Goal: Register for event/course

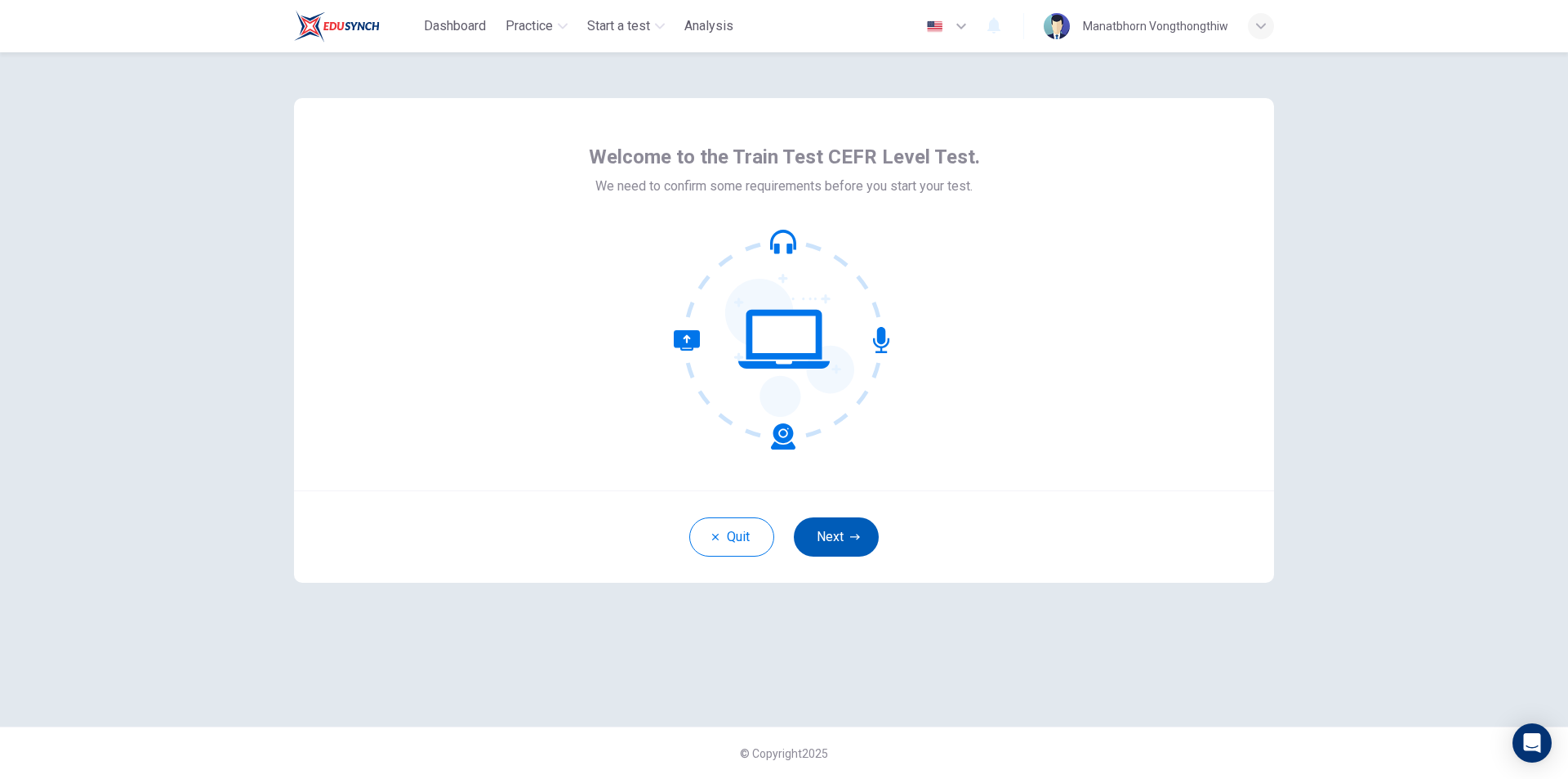
click at [852, 538] on icon "button" at bounding box center [855, 537] width 10 height 10
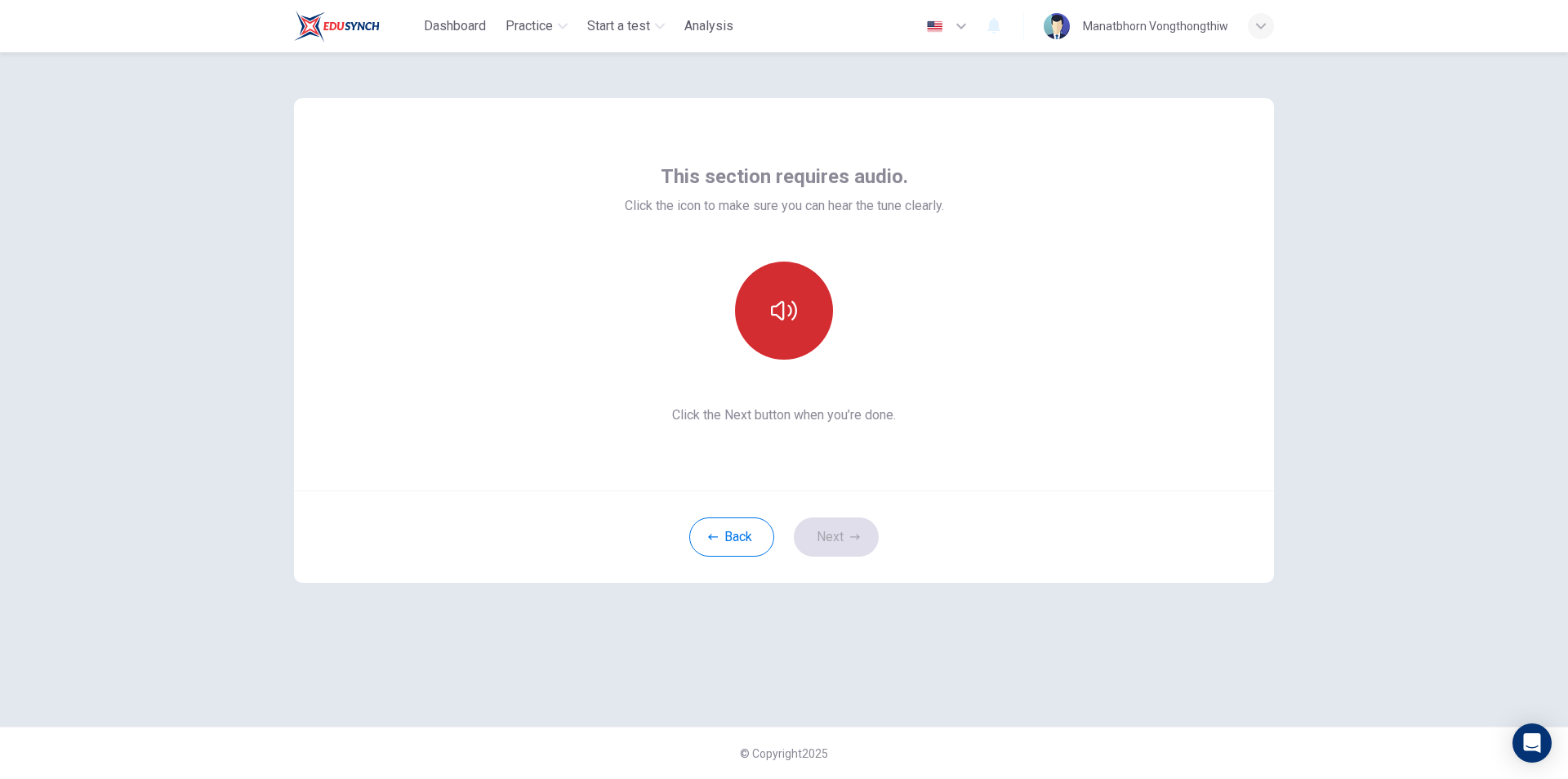
click at [802, 322] on button "button" at bounding box center [784, 310] width 98 height 98
click at [862, 527] on button "Next" at bounding box center [837, 537] width 85 height 40
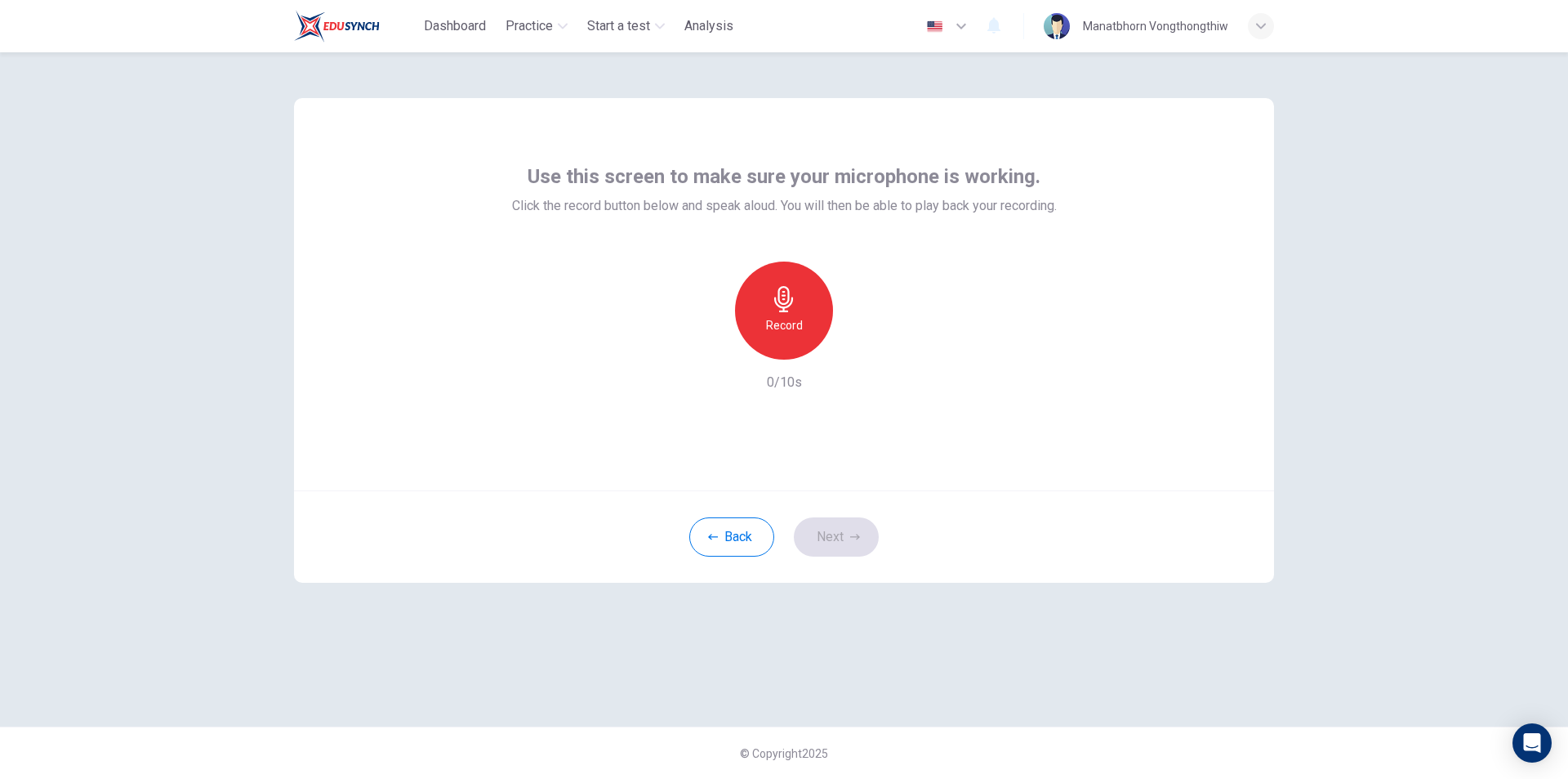
click at [811, 313] on div "Record" at bounding box center [784, 310] width 98 height 98
click at [802, 313] on div "Stop" at bounding box center [784, 310] width 98 height 98
click at [856, 351] on icon "button" at bounding box center [859, 346] width 16 height 16
click at [707, 347] on icon "button" at bounding box center [709, 346] width 10 height 10
click at [784, 316] on h6 "Record" at bounding box center [784, 325] width 37 height 19
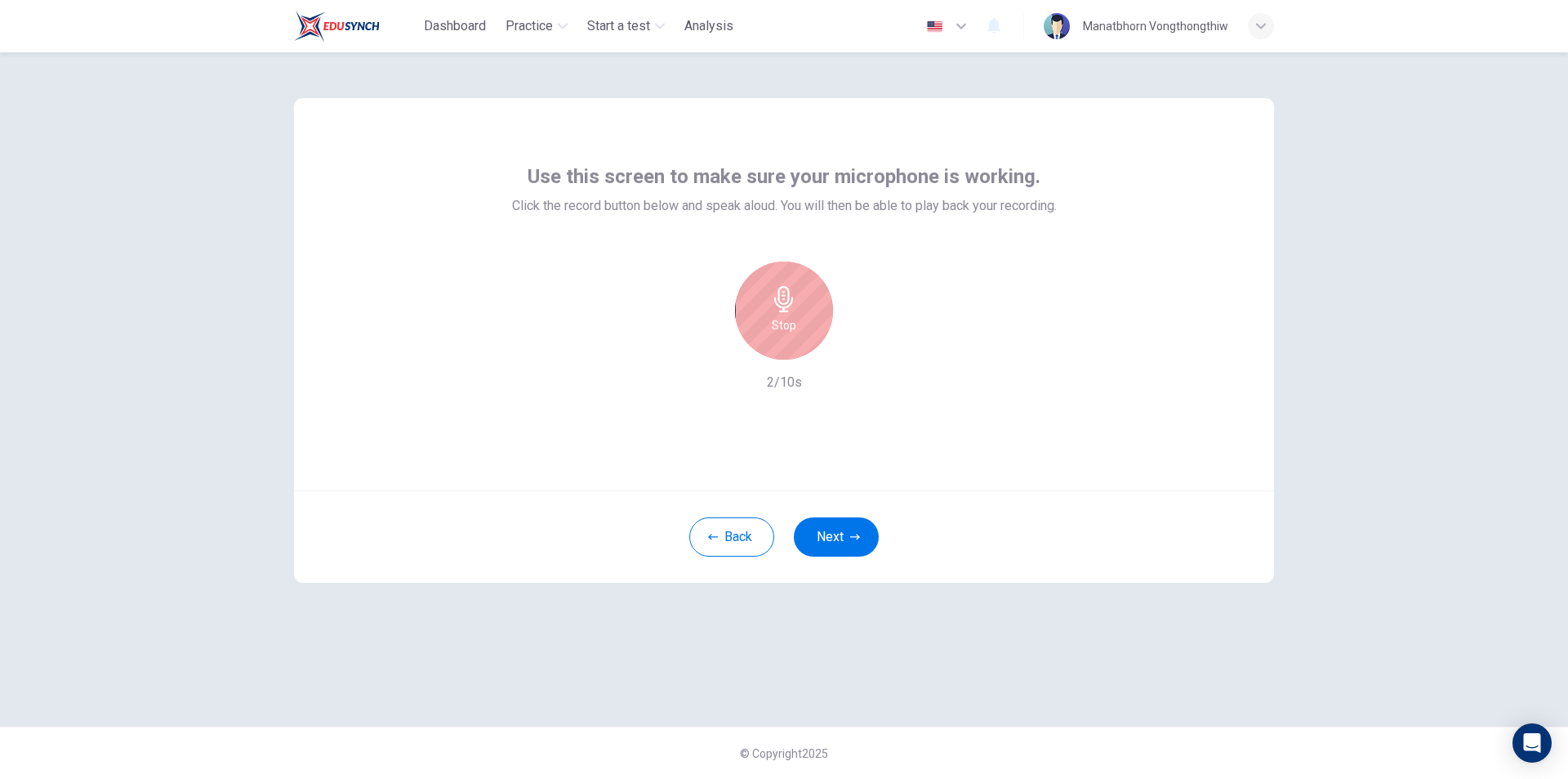
click at [784, 316] on h6 "Stop" at bounding box center [784, 325] width 24 height 19
click at [857, 350] on icon "button" at bounding box center [861, 346] width 8 height 10
click at [706, 347] on icon "button" at bounding box center [708, 346] width 14 height 14
click at [796, 303] on icon "button" at bounding box center [784, 299] width 26 height 26
click at [796, 302] on icon "button" at bounding box center [784, 299] width 26 height 26
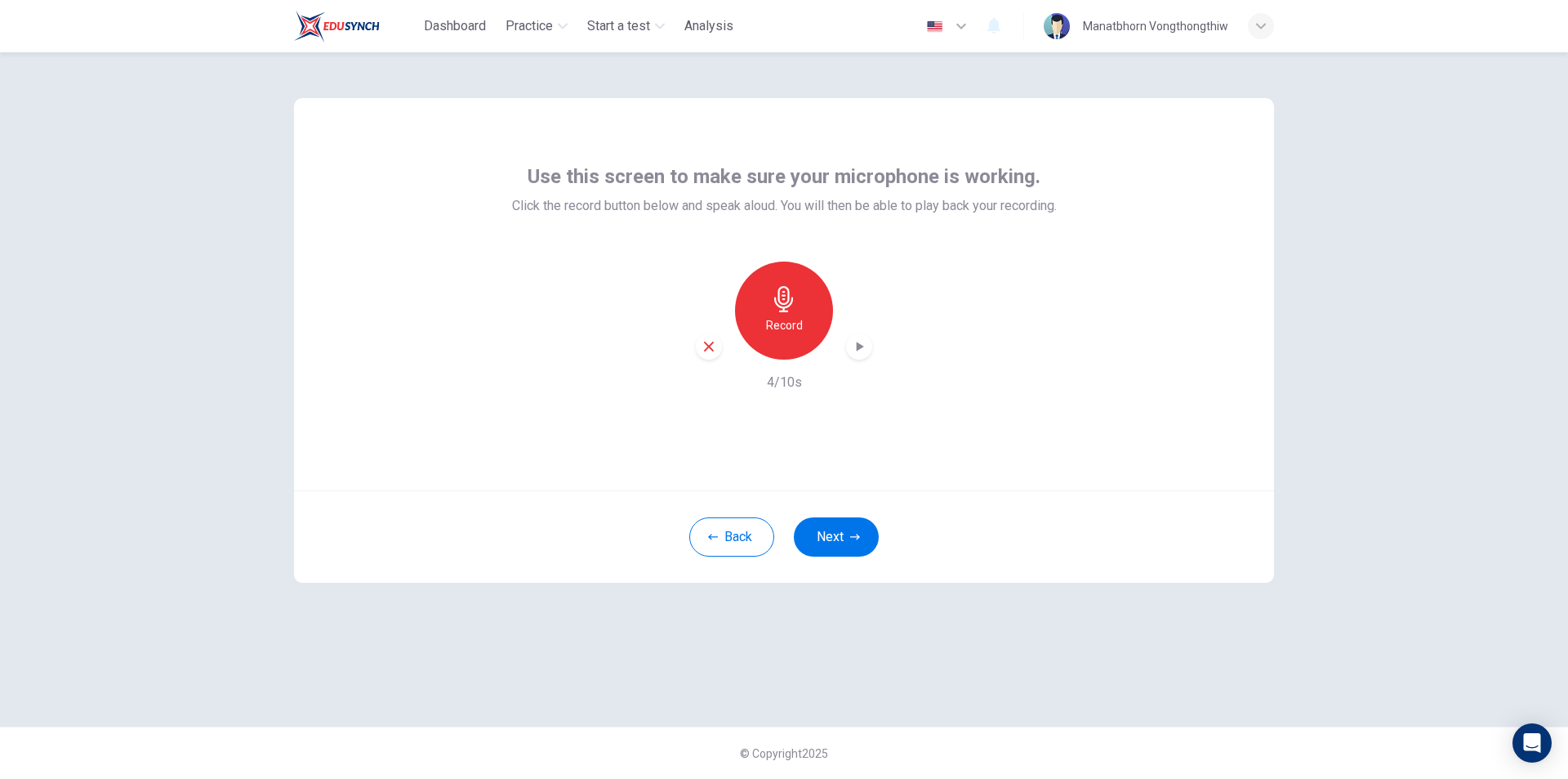
click at [857, 351] on icon "button" at bounding box center [861, 346] width 8 height 10
click at [861, 346] on icon "button" at bounding box center [861, 346] width 8 height 10
click at [704, 343] on icon "button" at bounding box center [708, 346] width 14 height 14
click at [791, 322] on h6 "Record" at bounding box center [784, 325] width 37 height 19
click at [797, 328] on div "Stop" at bounding box center [784, 310] width 98 height 98
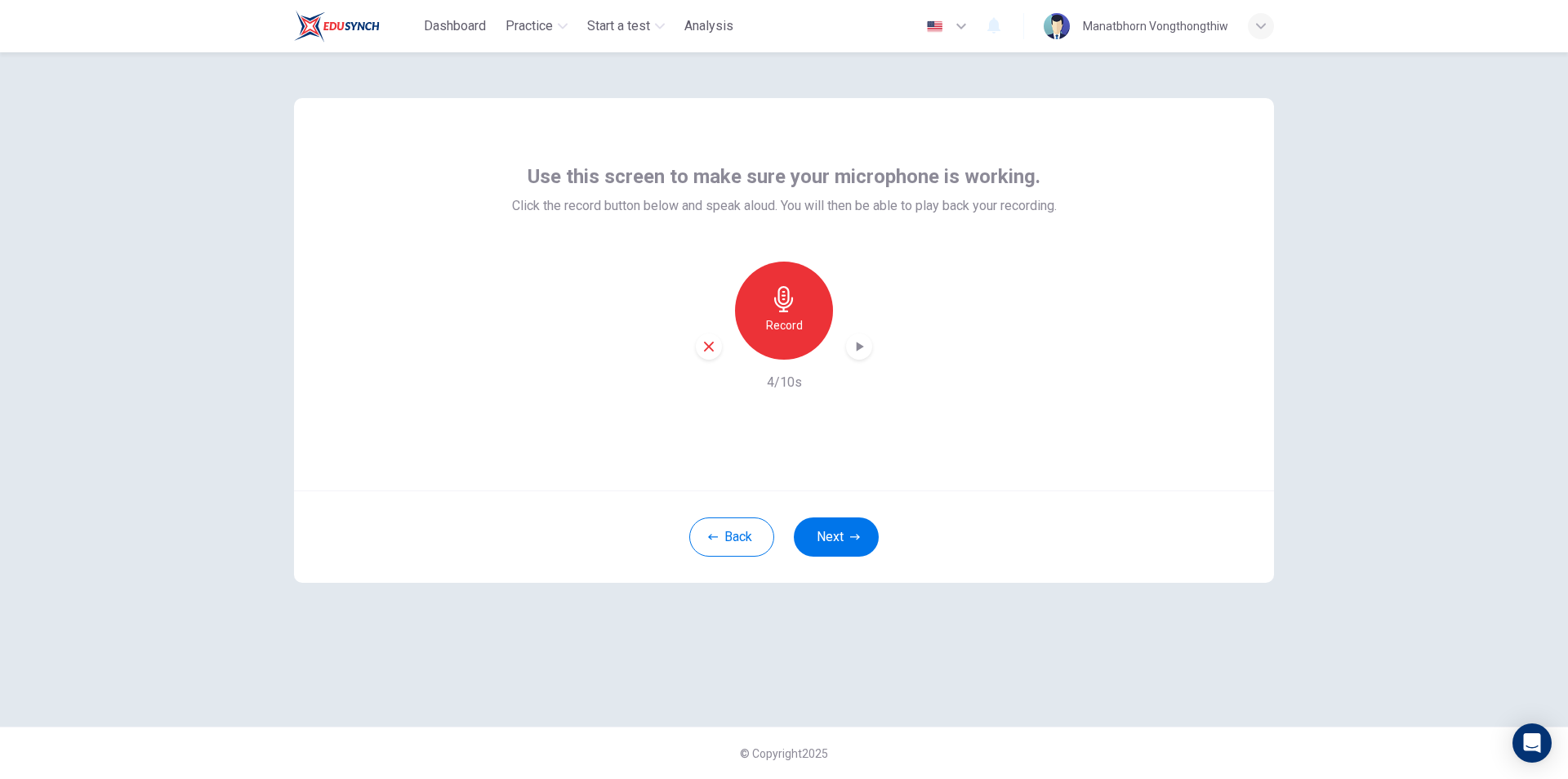
click at [859, 348] on icon "button" at bounding box center [861, 346] width 8 height 10
click at [707, 349] on icon "button" at bounding box center [709, 346] width 10 height 10
click at [787, 316] on h6 "Record" at bounding box center [784, 325] width 37 height 19
click at [812, 317] on div "Stop" at bounding box center [784, 310] width 98 height 98
click at [861, 351] on icon "button" at bounding box center [859, 346] width 16 height 16
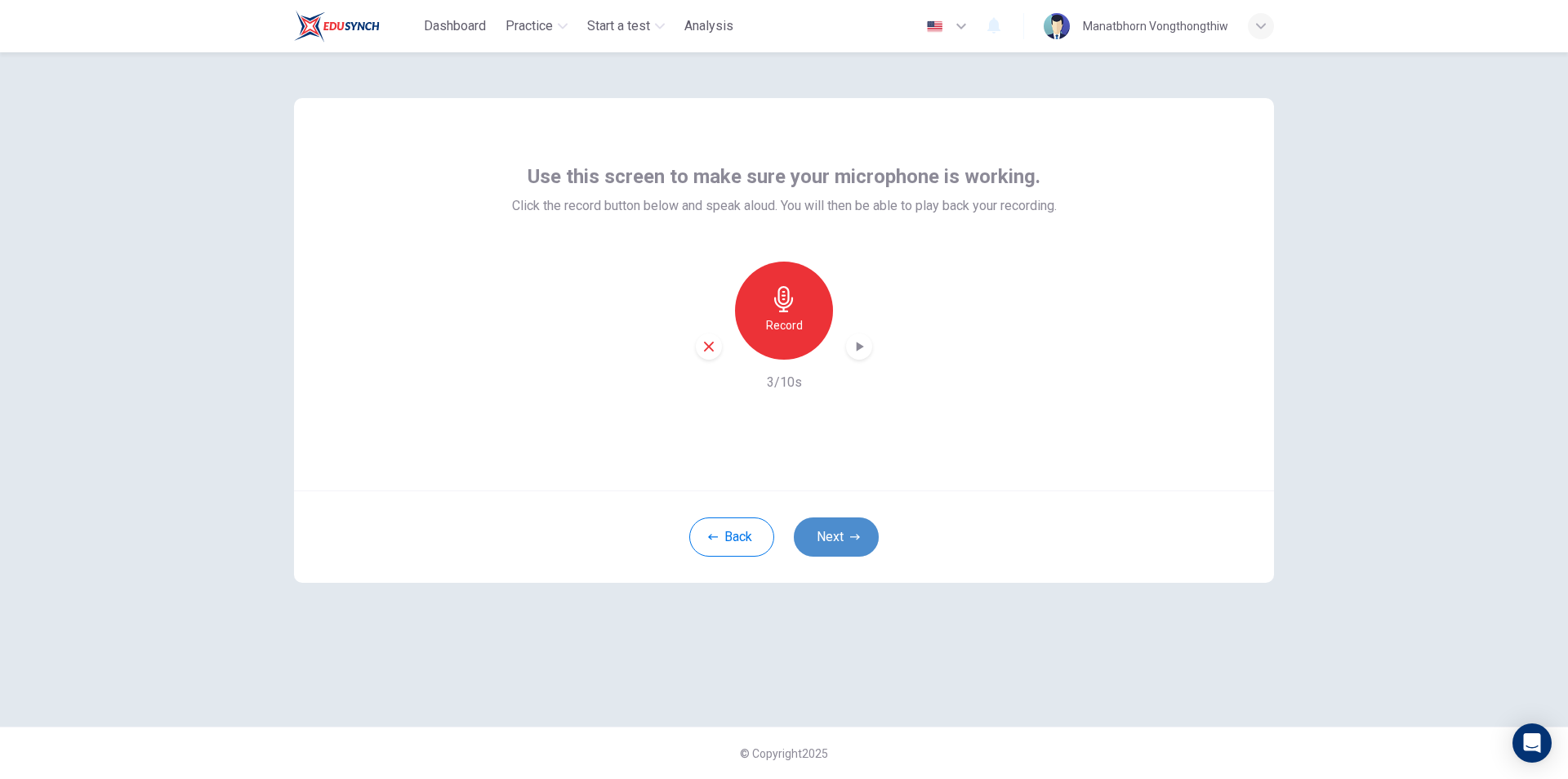
click at [838, 545] on button "Next" at bounding box center [837, 537] width 85 height 40
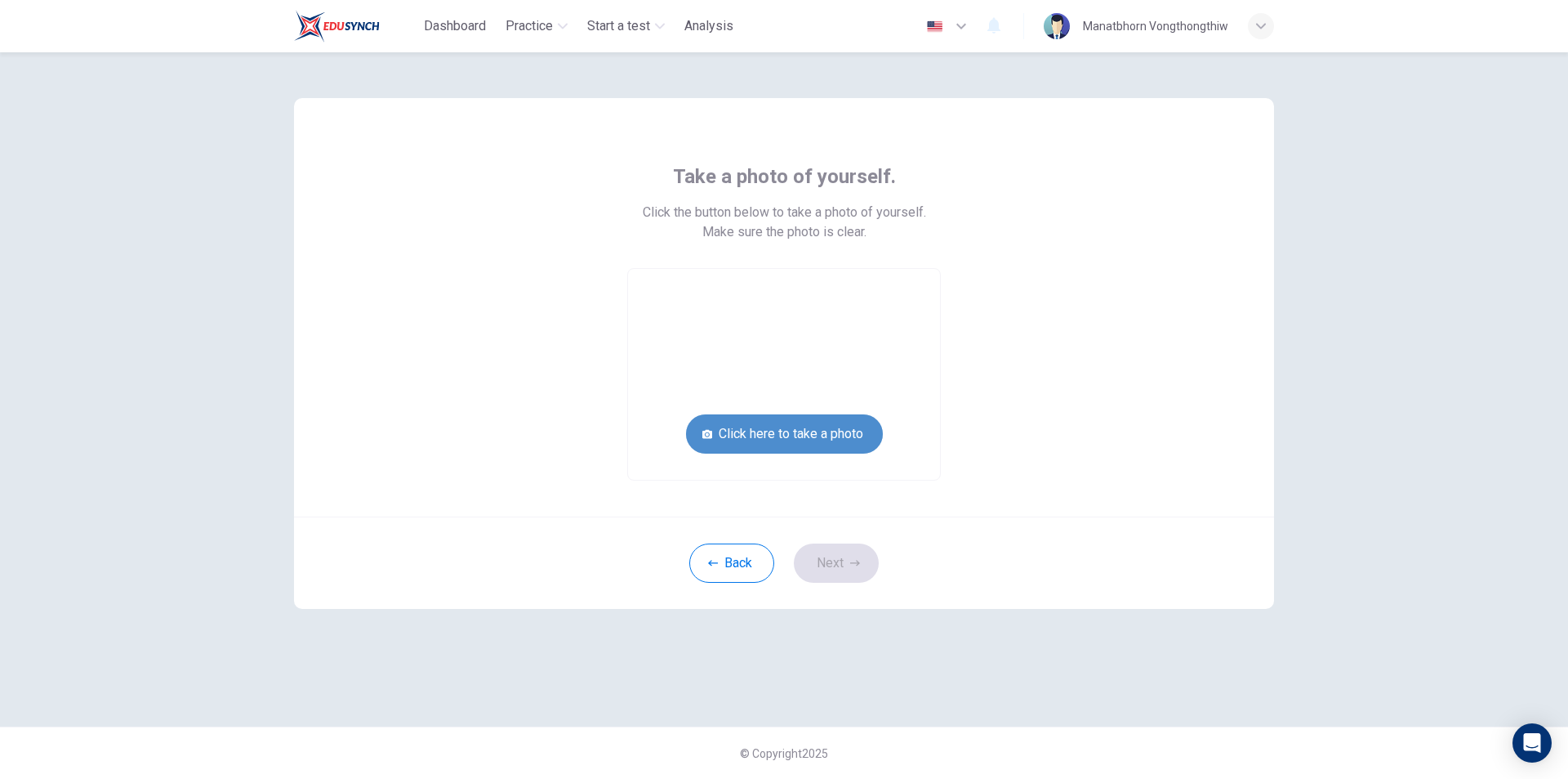
click at [823, 437] on button "Click here to take a photo" at bounding box center [784, 434] width 197 height 40
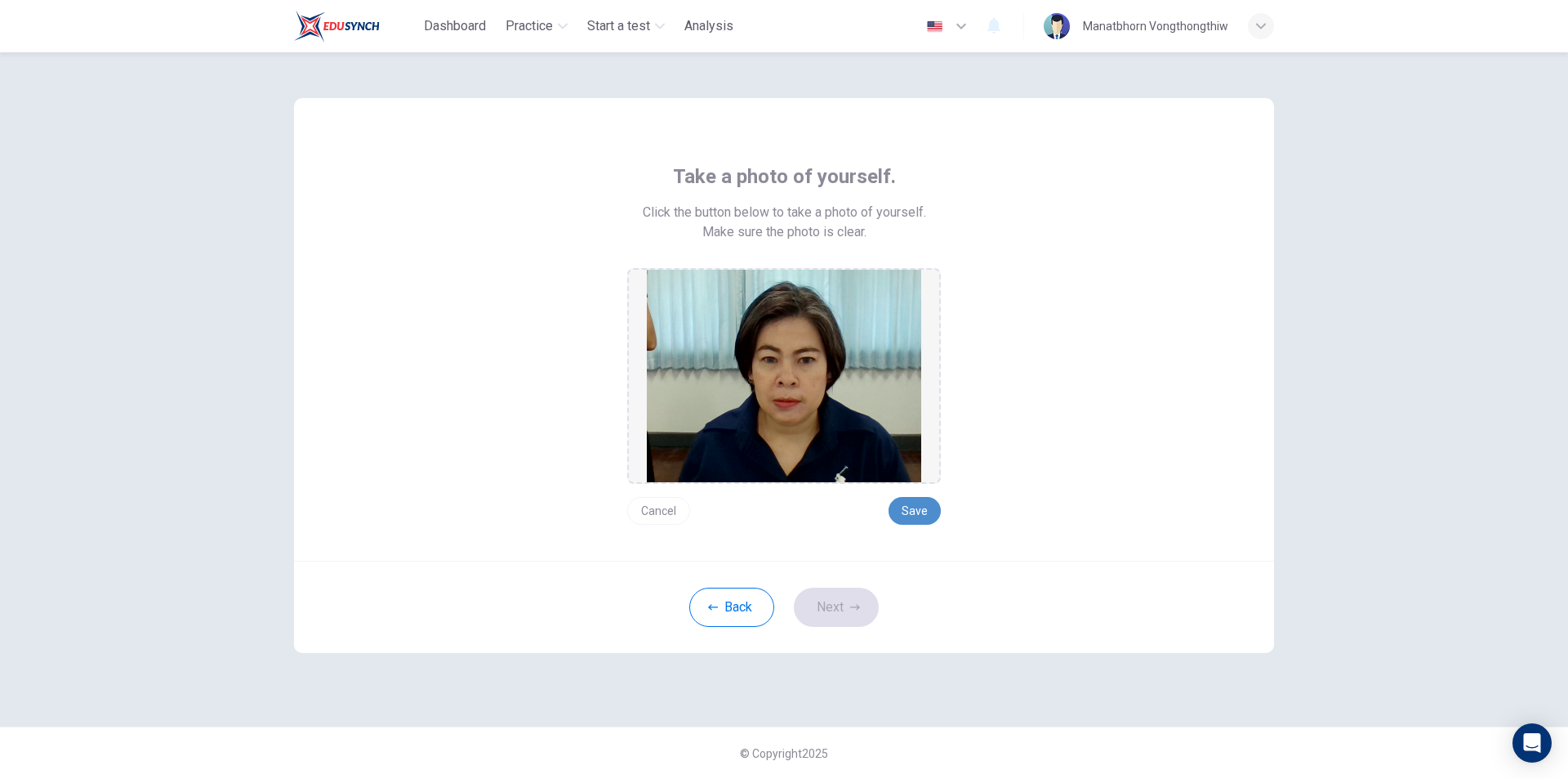
click at [914, 513] on button "Save" at bounding box center [915, 510] width 52 height 28
click at [837, 614] on button "Next" at bounding box center [837, 606] width 85 height 40
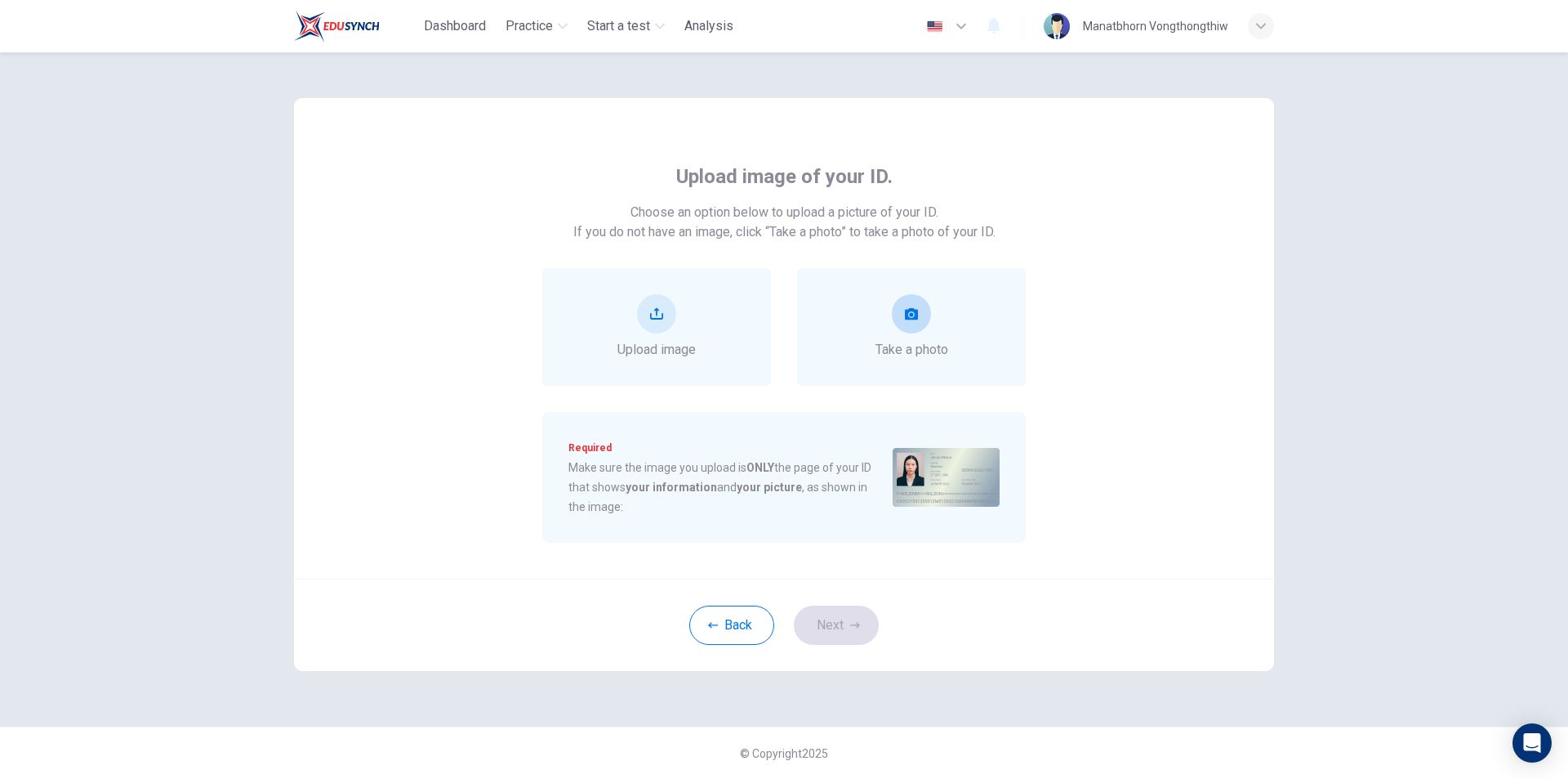
click at [887, 315] on div "Take a photo" at bounding box center [912, 327] width 72 height 66
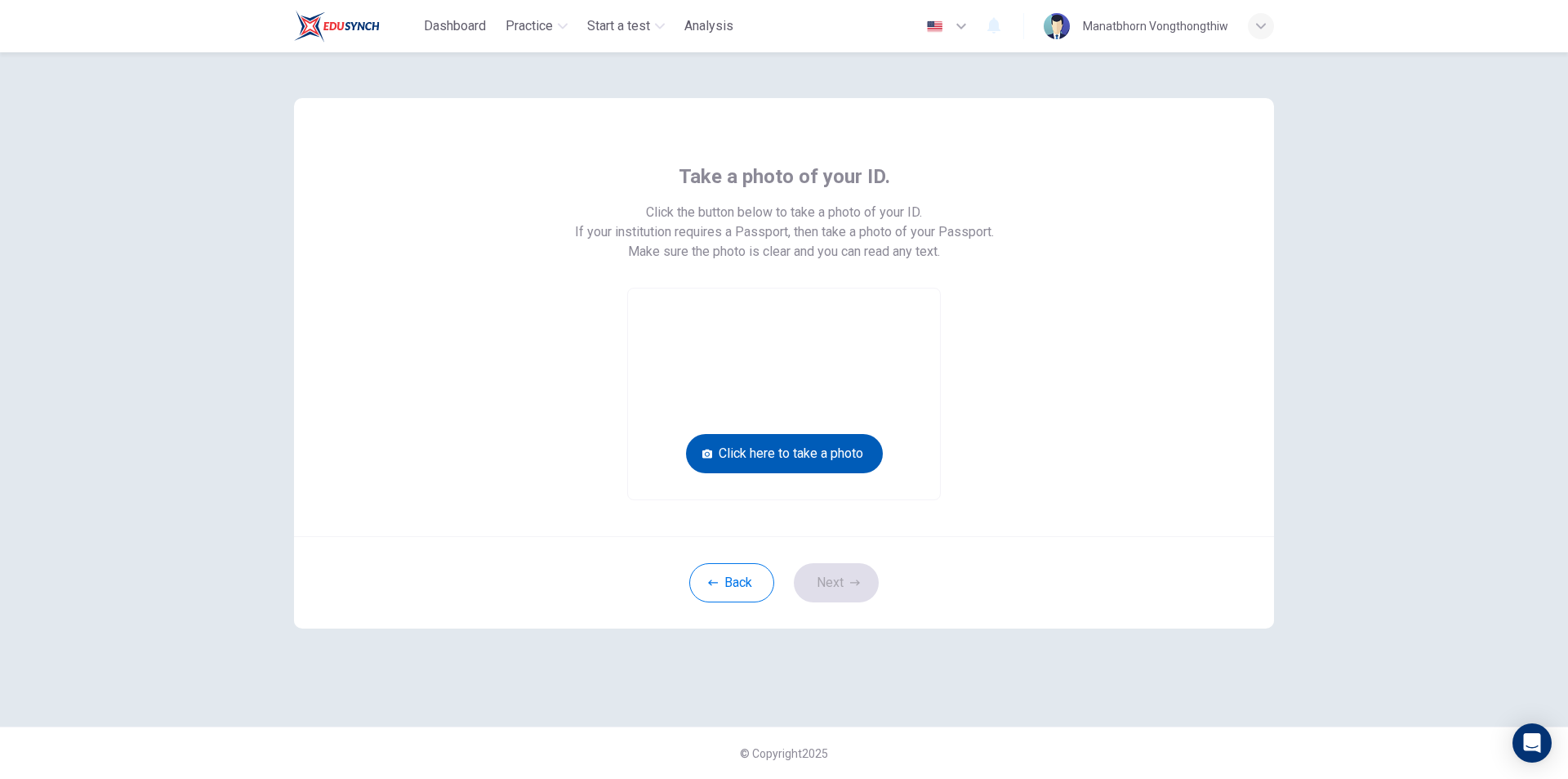
click at [821, 459] on button "Click here to take a photo" at bounding box center [784, 453] width 197 height 40
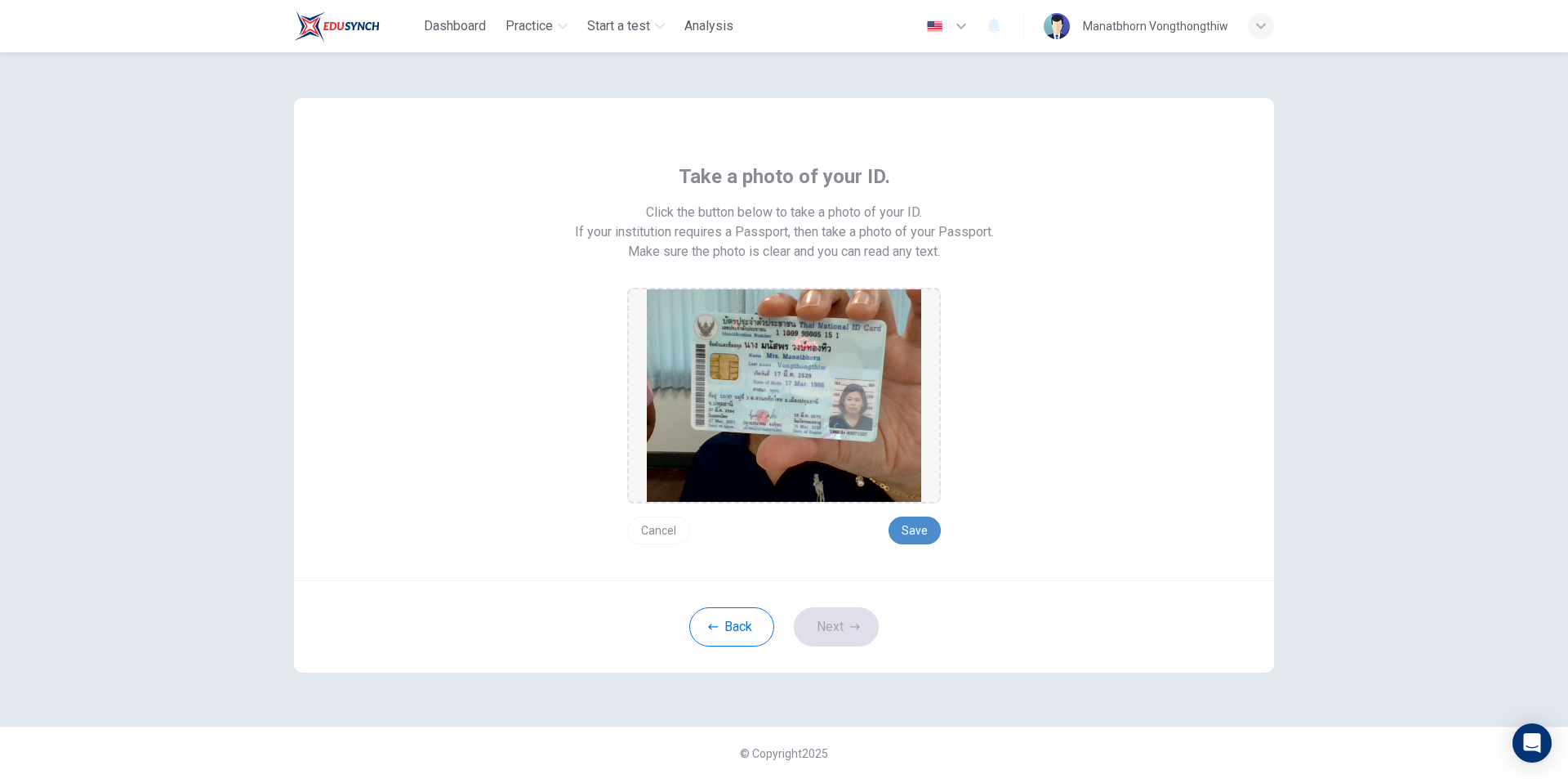
click at [920, 524] on button "Save" at bounding box center [915, 530] width 52 height 28
click at [849, 623] on button "Next" at bounding box center [837, 627] width 85 height 40
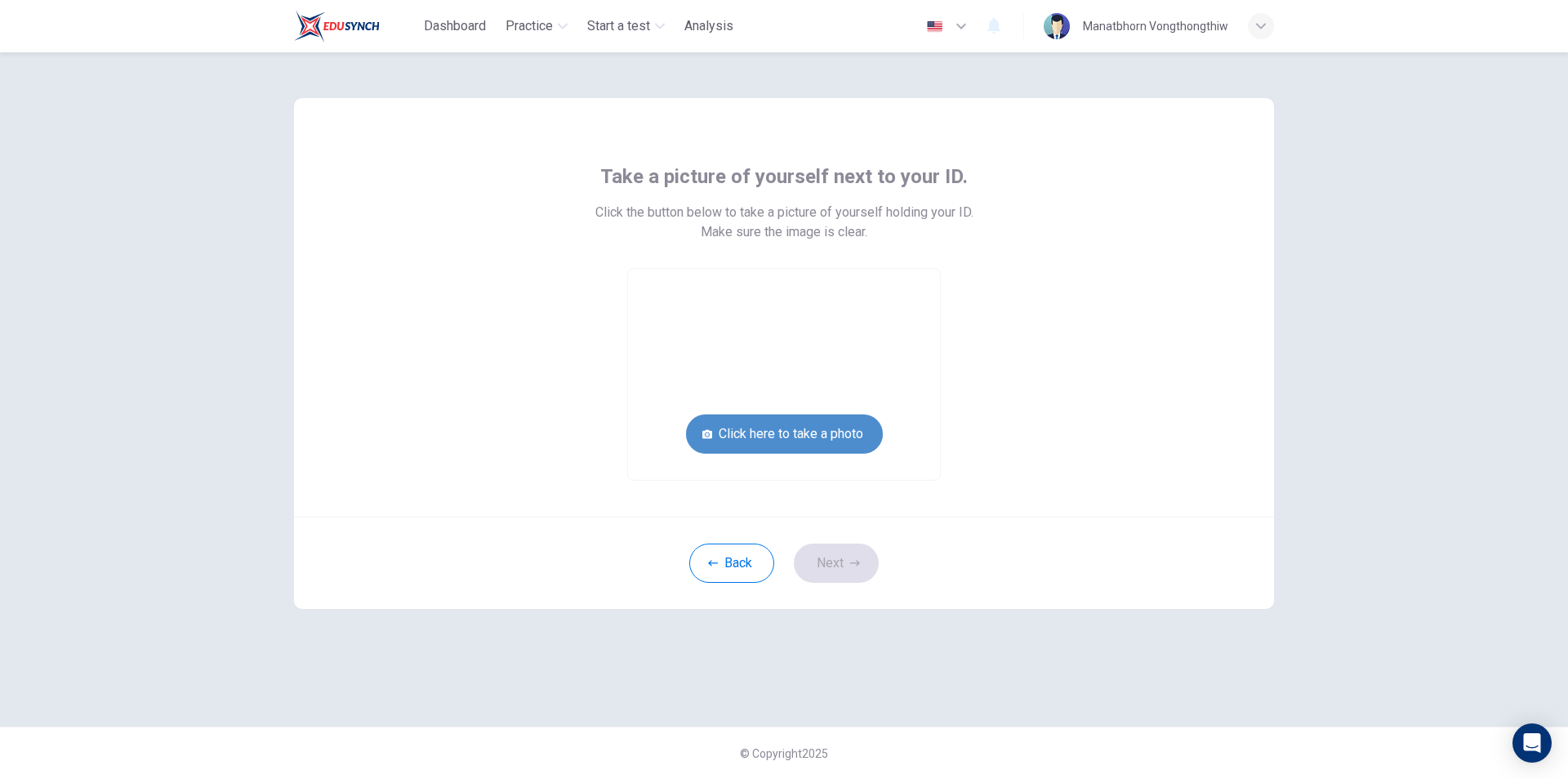
click at [835, 430] on button "Click here to take a photo" at bounding box center [784, 434] width 197 height 40
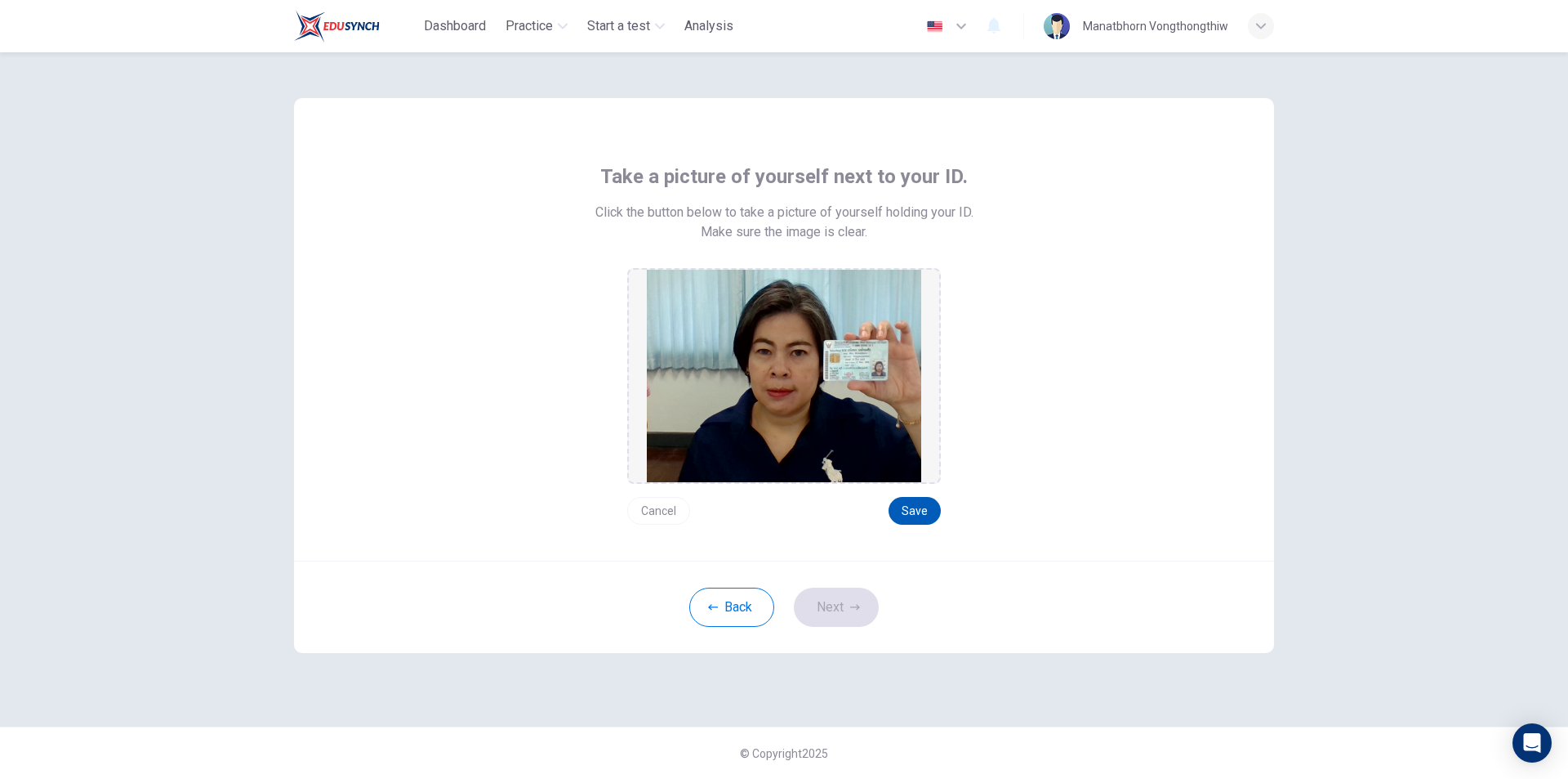
click at [915, 512] on button "Save" at bounding box center [915, 510] width 52 height 28
click at [853, 603] on icon "button" at bounding box center [855, 607] width 10 height 10
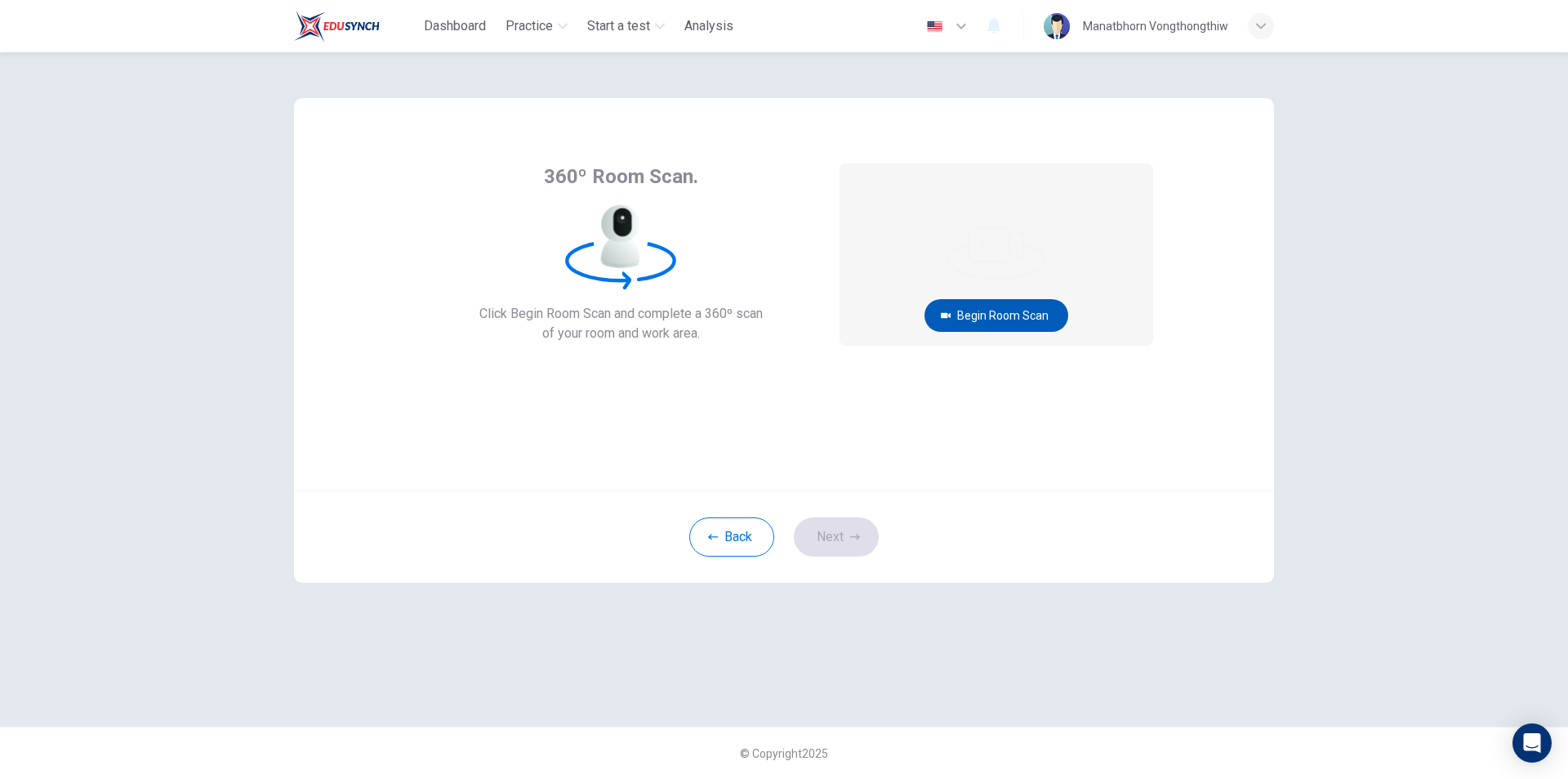
click at [998, 306] on button "Begin Room Scan" at bounding box center [996, 315] width 144 height 33
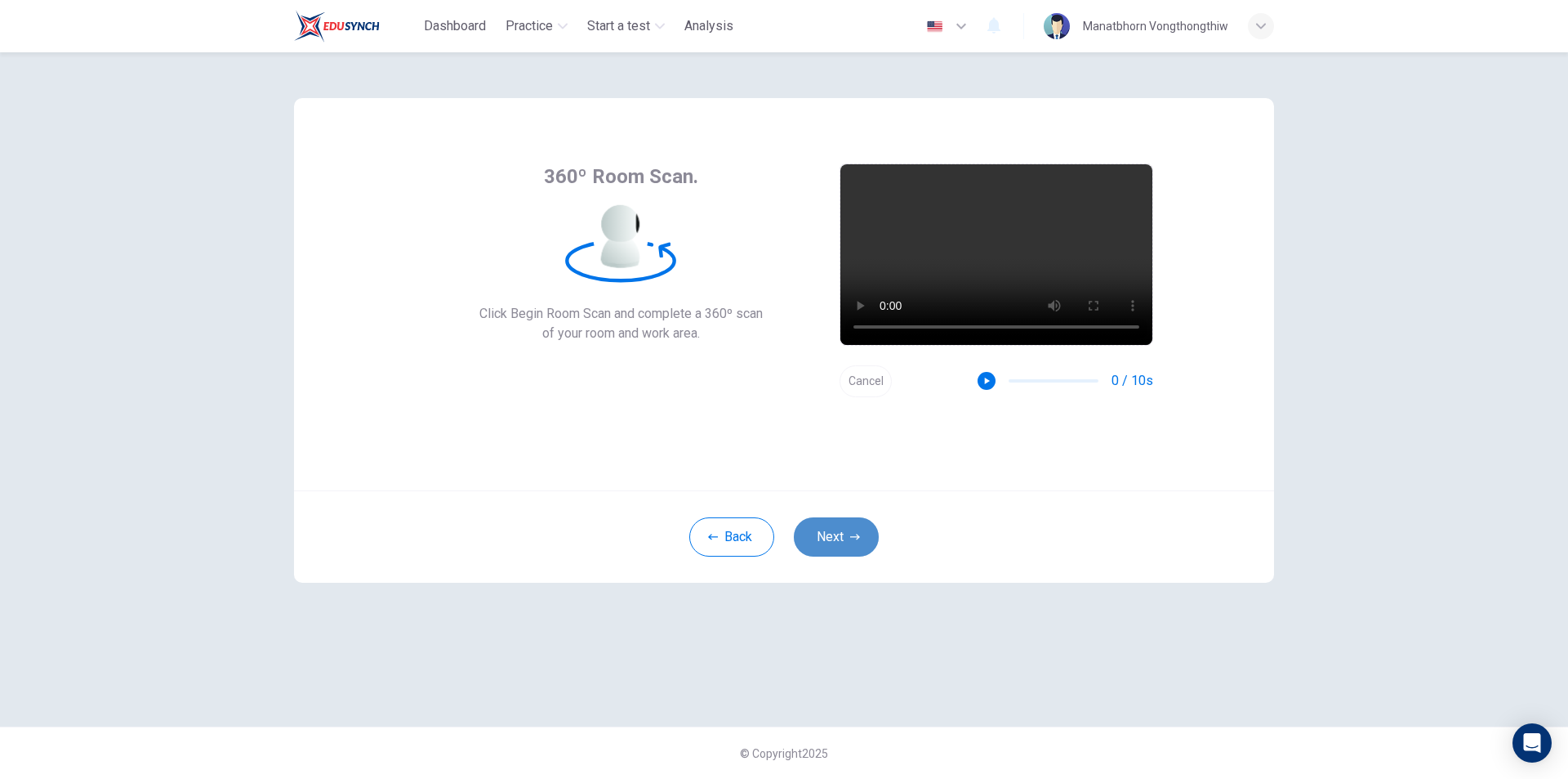
click at [822, 544] on button "Next" at bounding box center [837, 537] width 85 height 40
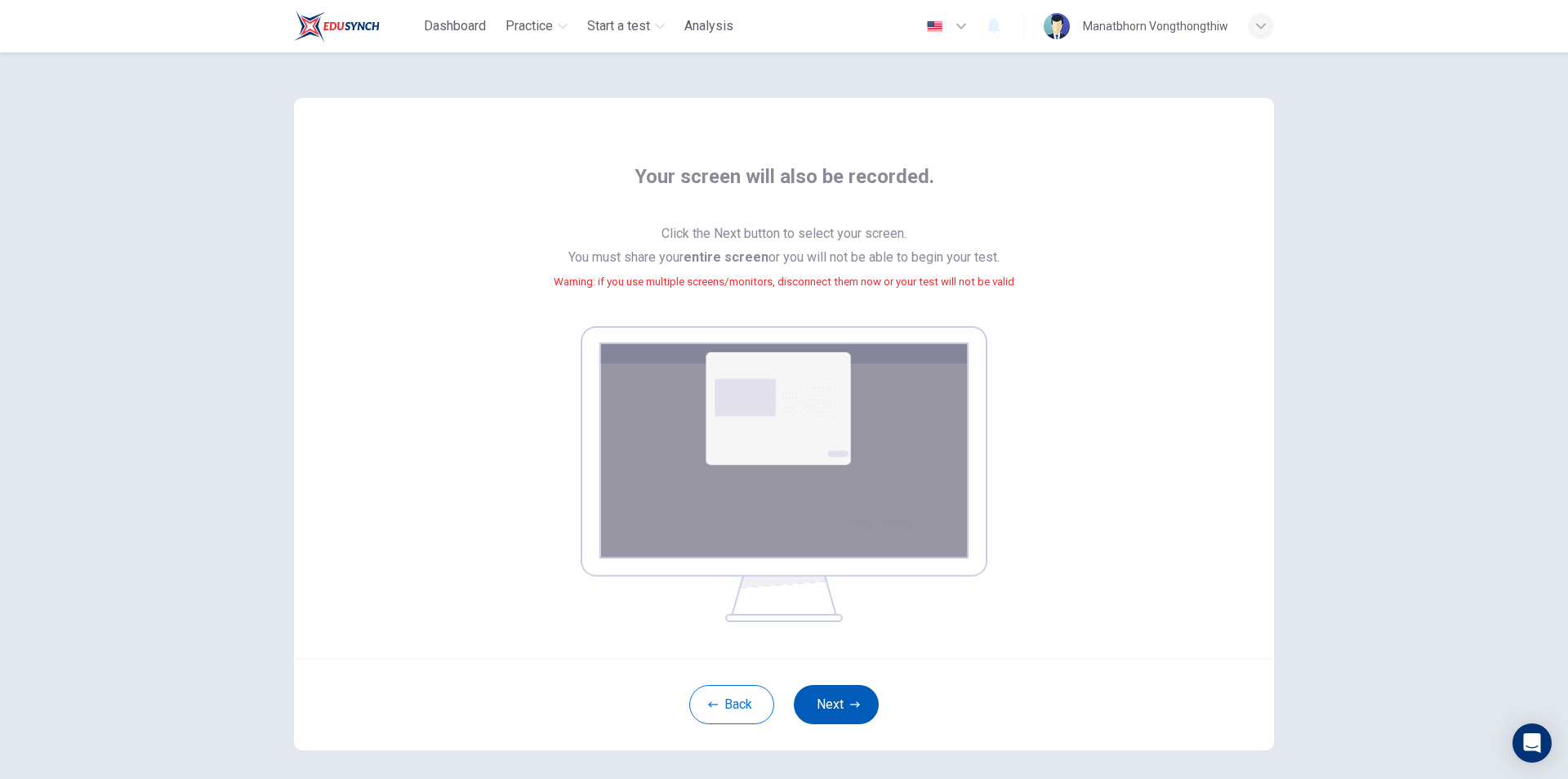
click at [851, 708] on icon "button" at bounding box center [855, 705] width 10 height 10
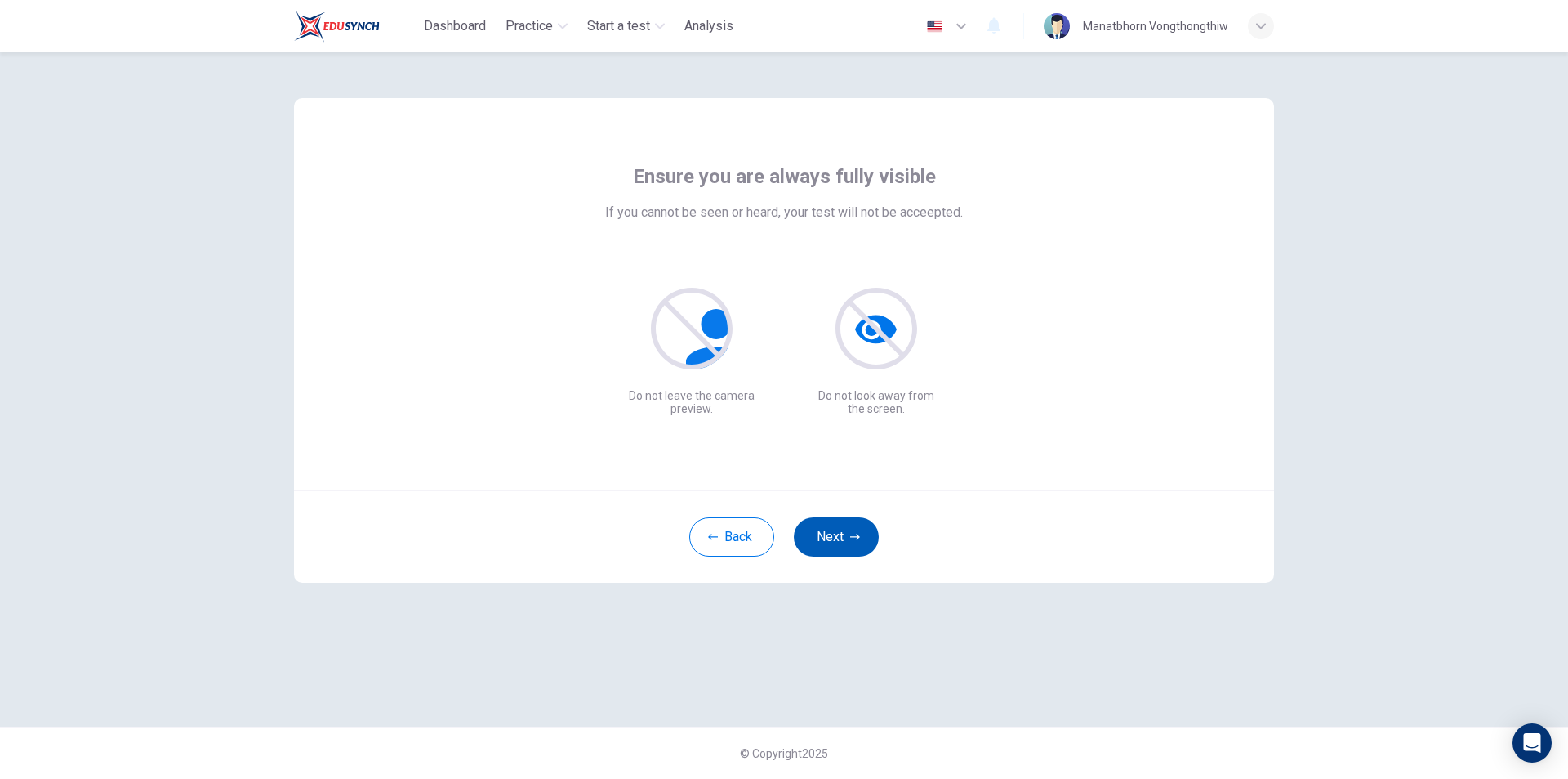
click at [837, 540] on button "Next" at bounding box center [837, 537] width 85 height 40
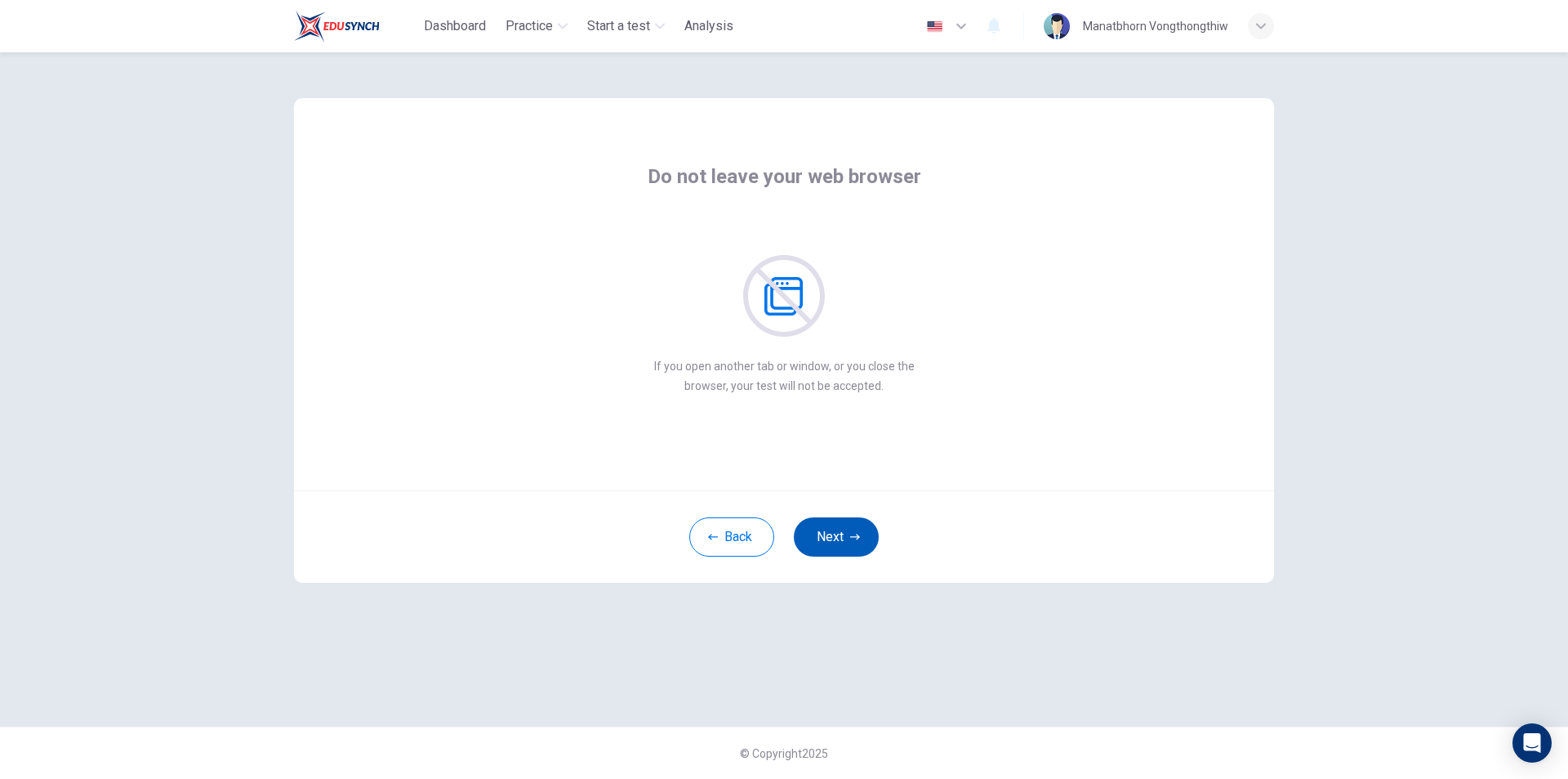
click at [837, 540] on button "Next" at bounding box center [837, 537] width 85 height 40
click at [835, 544] on button "Next" at bounding box center [837, 537] width 85 height 40
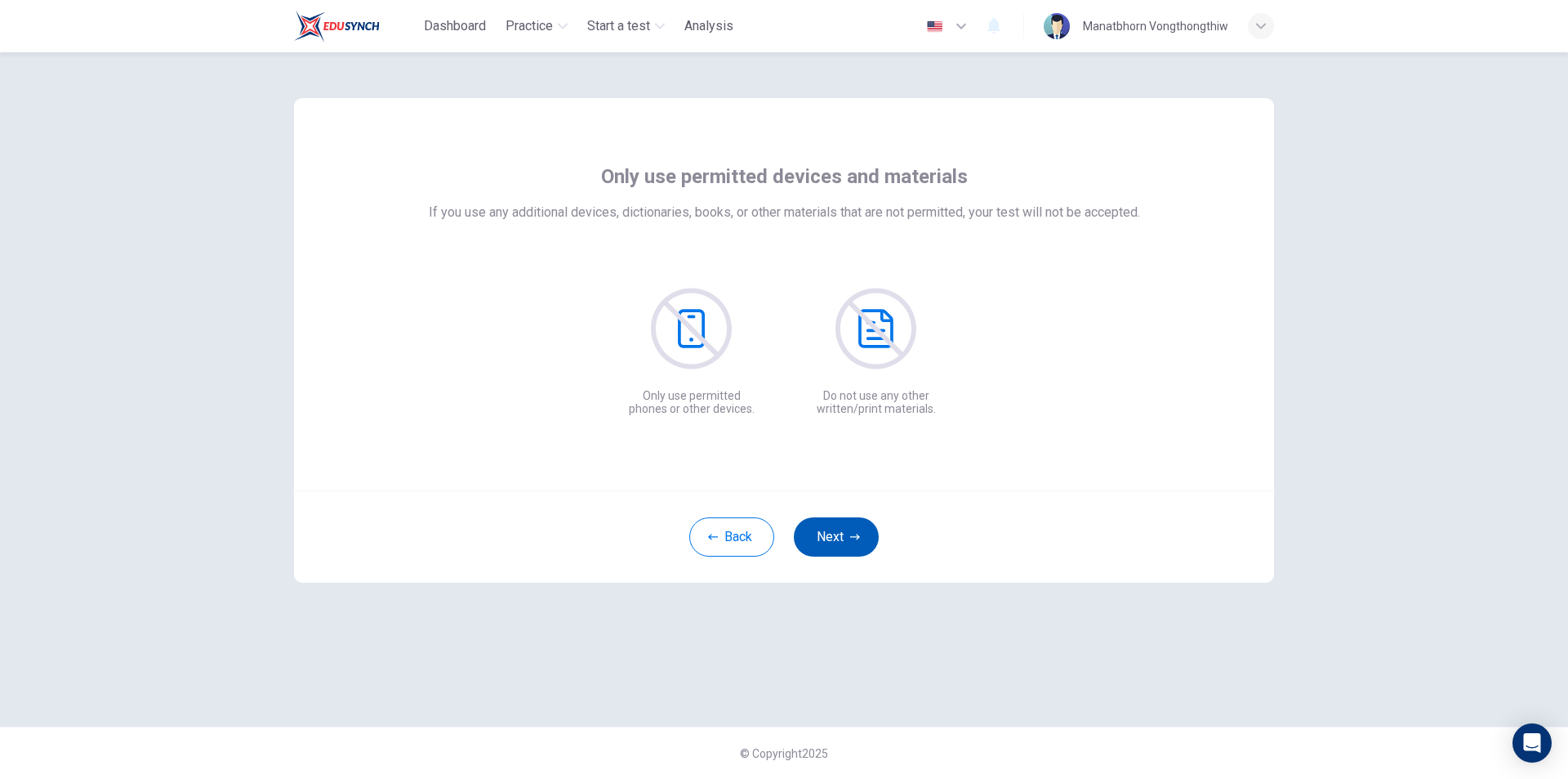
click at [835, 544] on button "Next" at bounding box center [837, 537] width 85 height 40
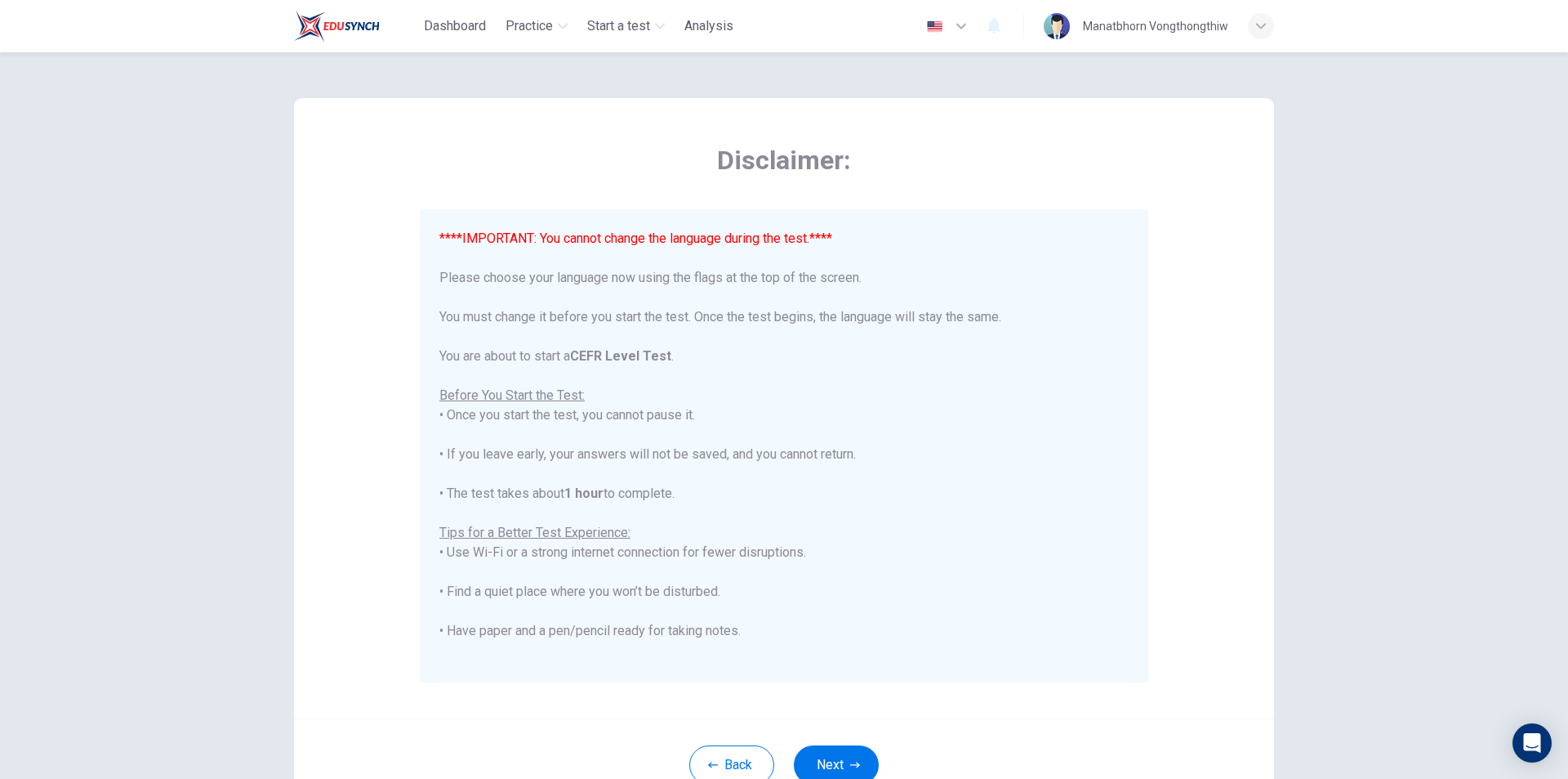
click at [1240, 397] on div "Disclaimer: ****IMPORTANT: You cannot change the language during the test.**** …" at bounding box center [784, 408] width 980 height 620
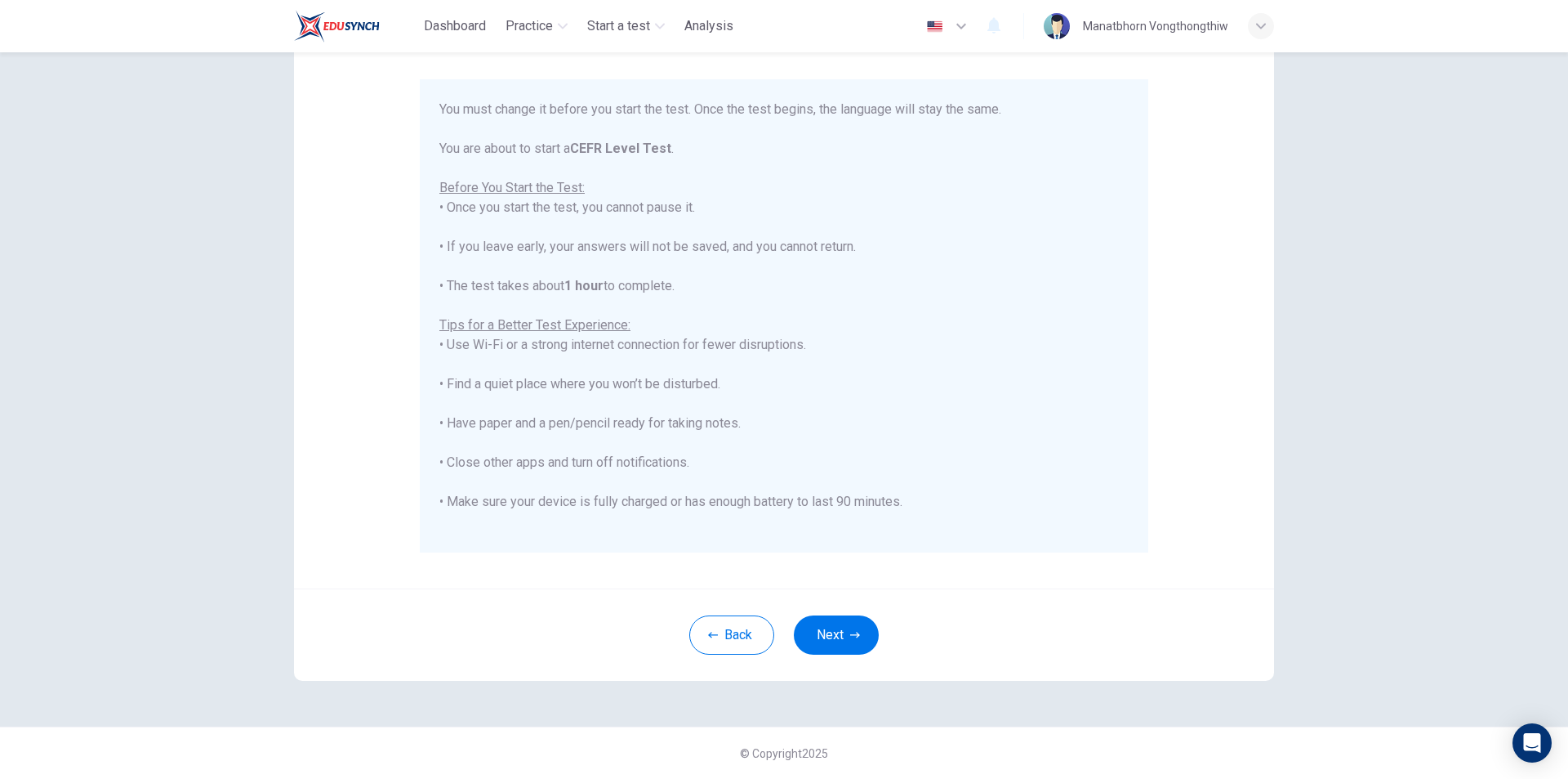
scroll to position [100, 0]
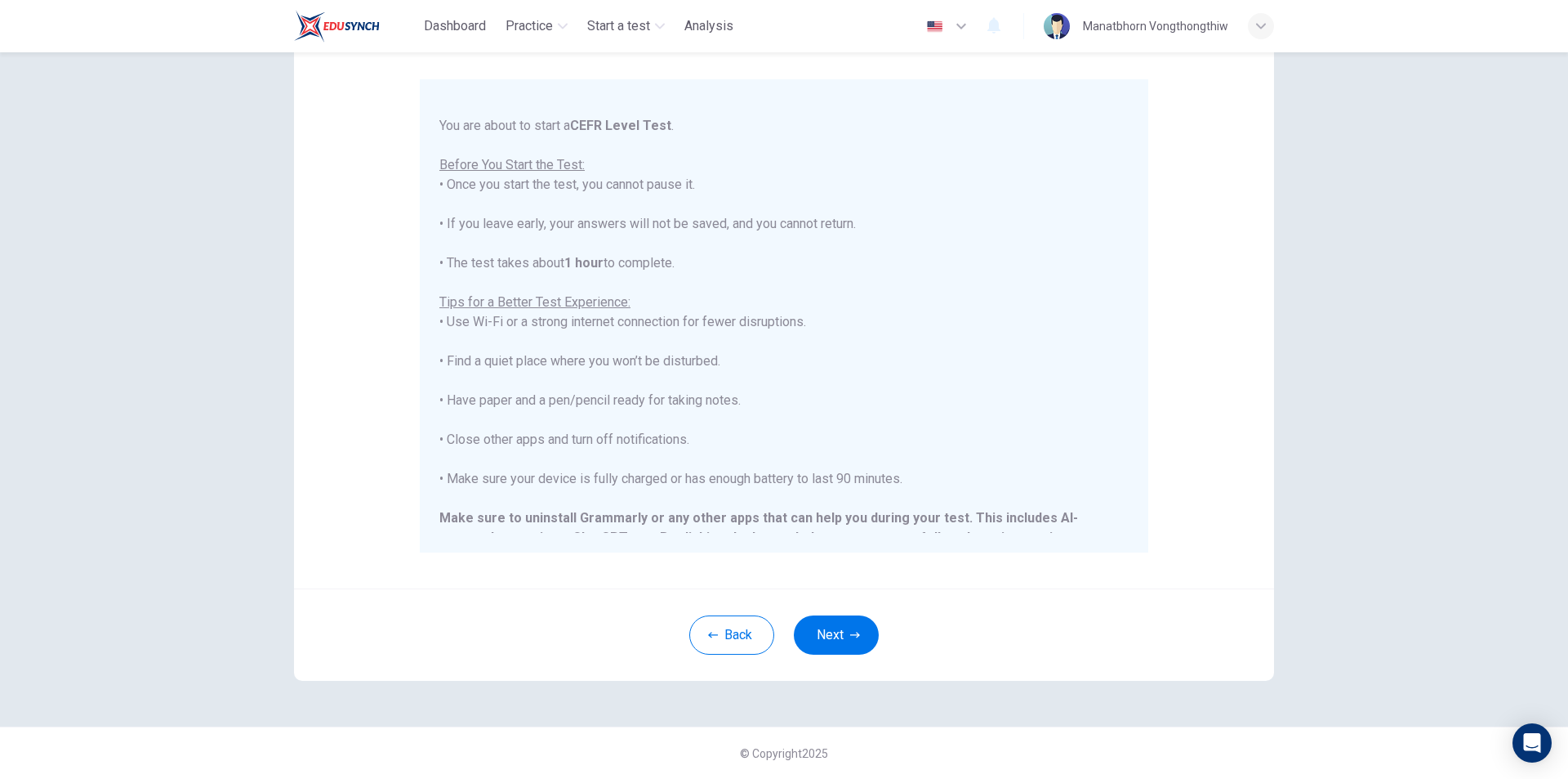
click at [1105, 399] on div "****IMPORTANT: You cannot change the language during the test.**** Please choos…" at bounding box center [784, 292] width 689 height 588
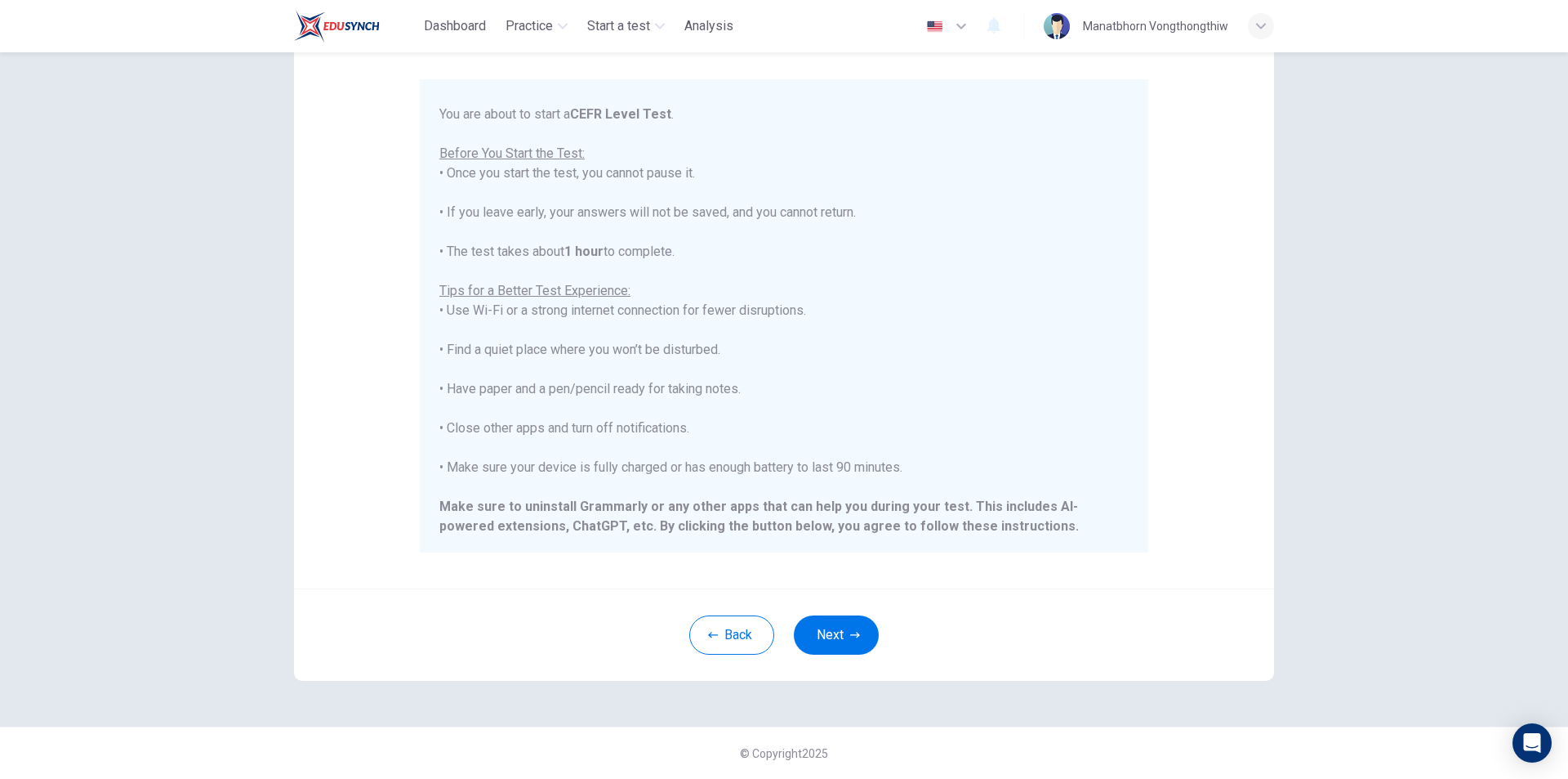
scroll to position [120, 0]
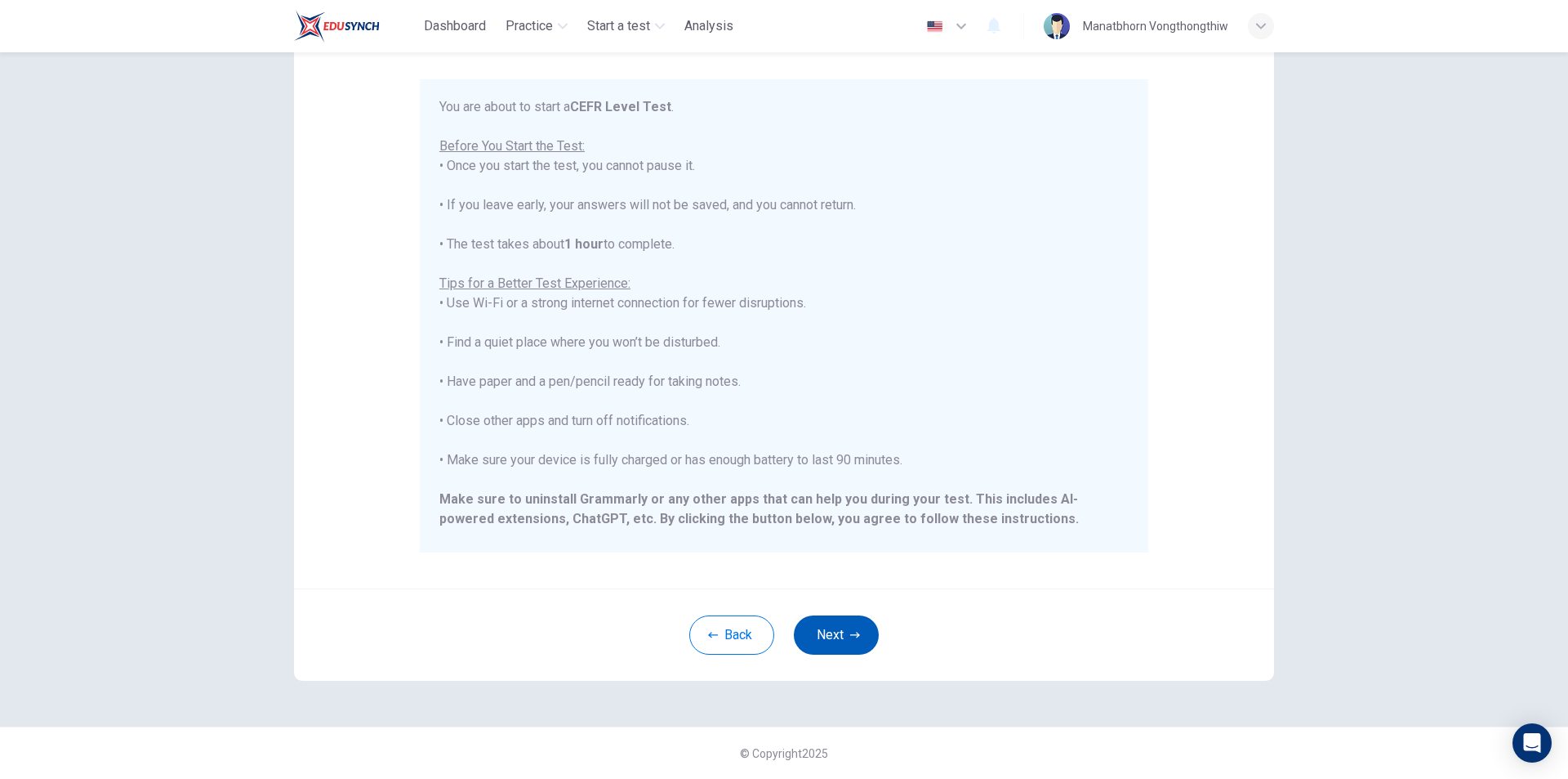
click at [859, 634] on button "Next" at bounding box center [837, 634] width 85 height 40
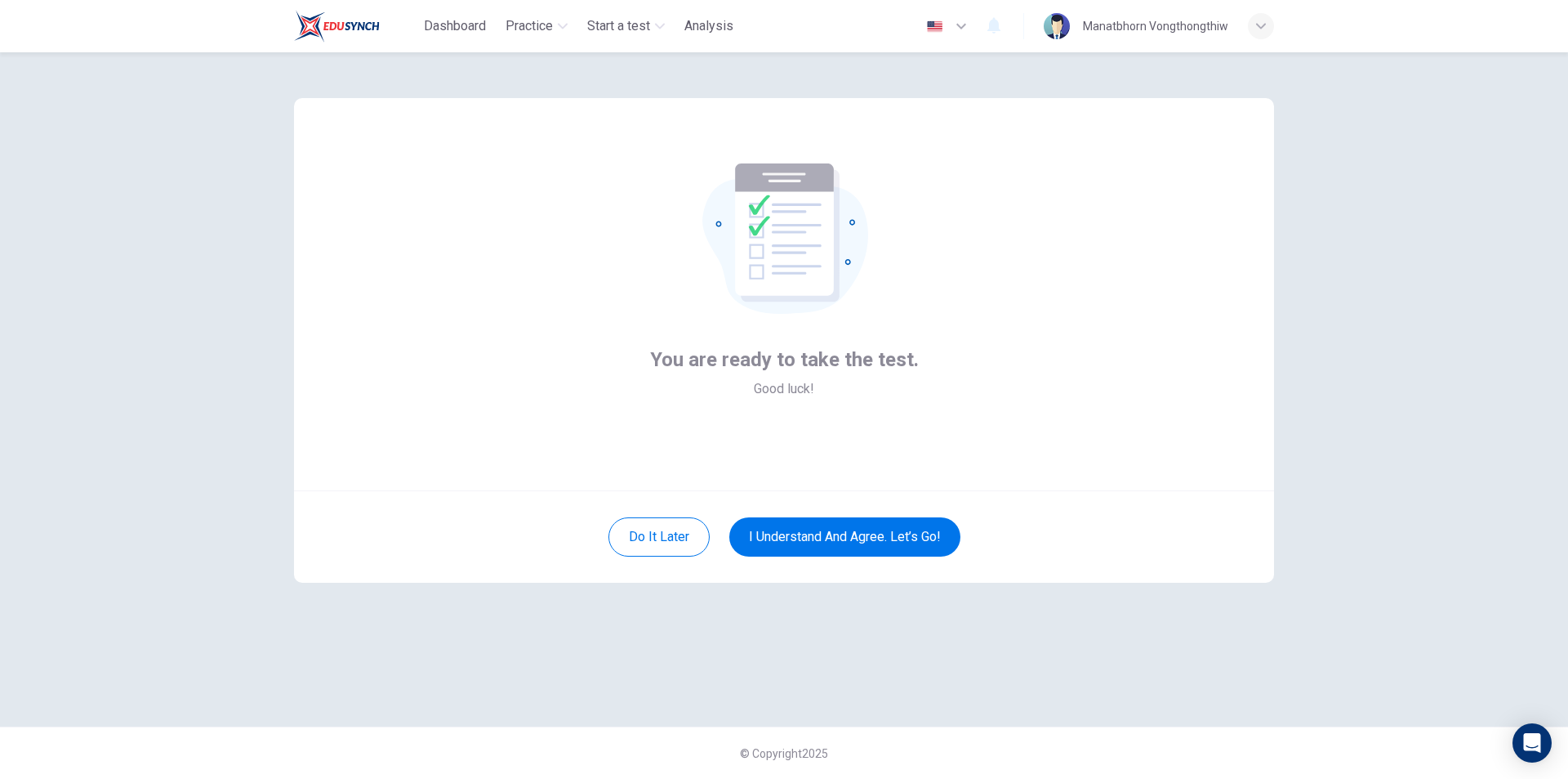
scroll to position [0, 0]
click at [855, 540] on button "I understand and agree. Let’s go!" at bounding box center [845, 537] width 231 height 40
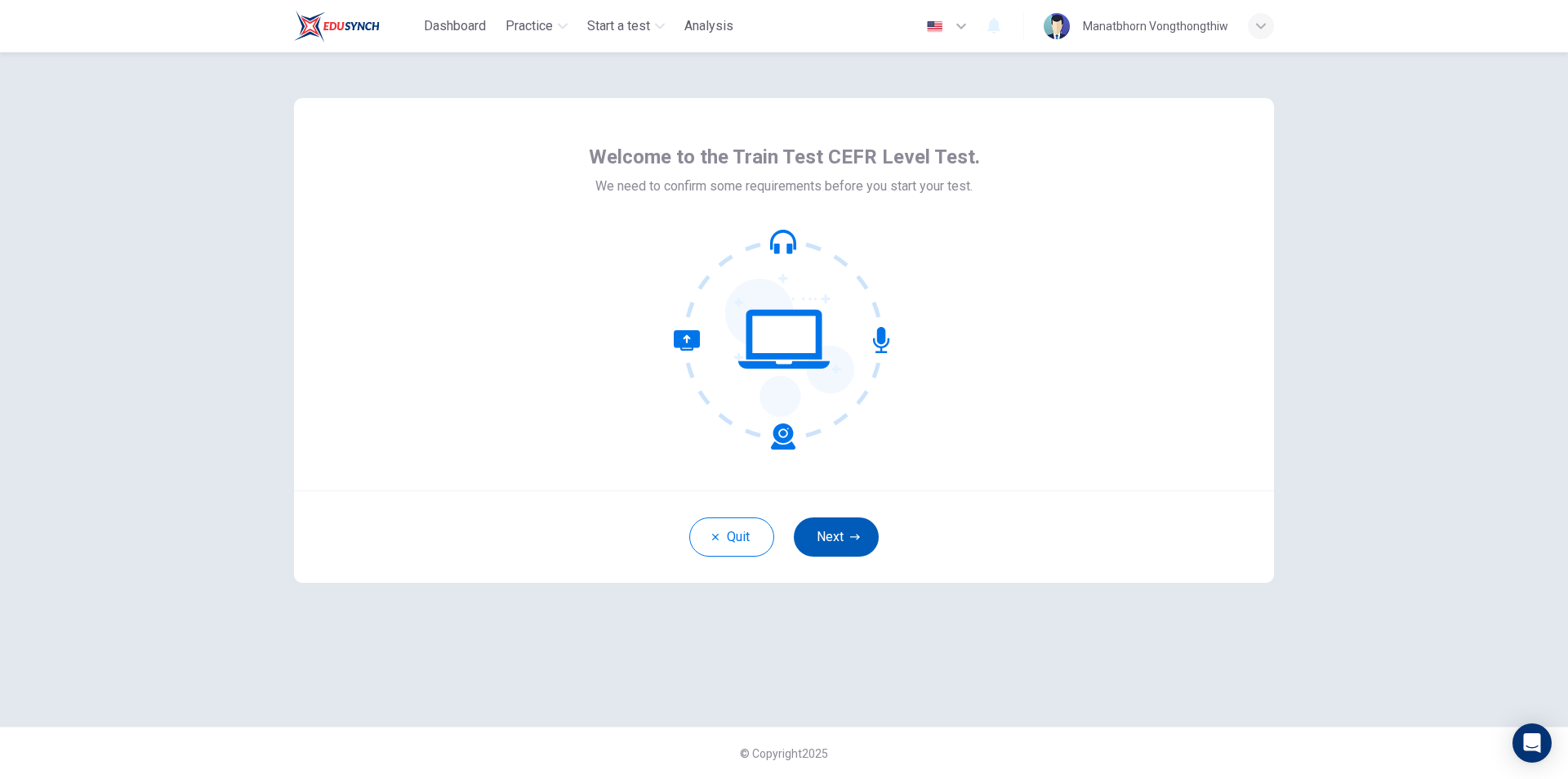
click at [839, 528] on button "Next" at bounding box center [837, 537] width 85 height 40
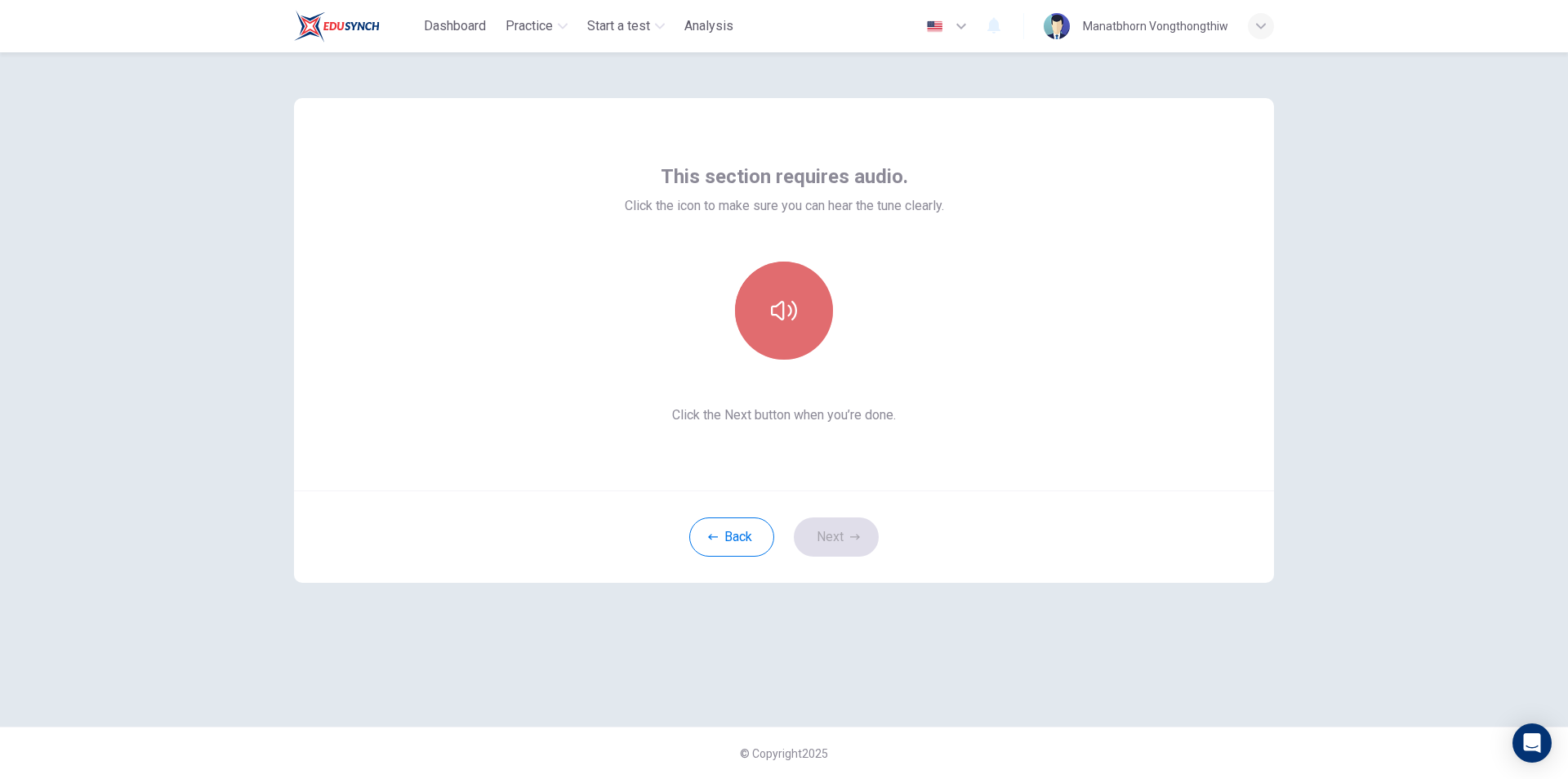
click at [776, 336] on button "button" at bounding box center [784, 310] width 98 height 98
click at [826, 544] on button "Next" at bounding box center [837, 537] width 85 height 40
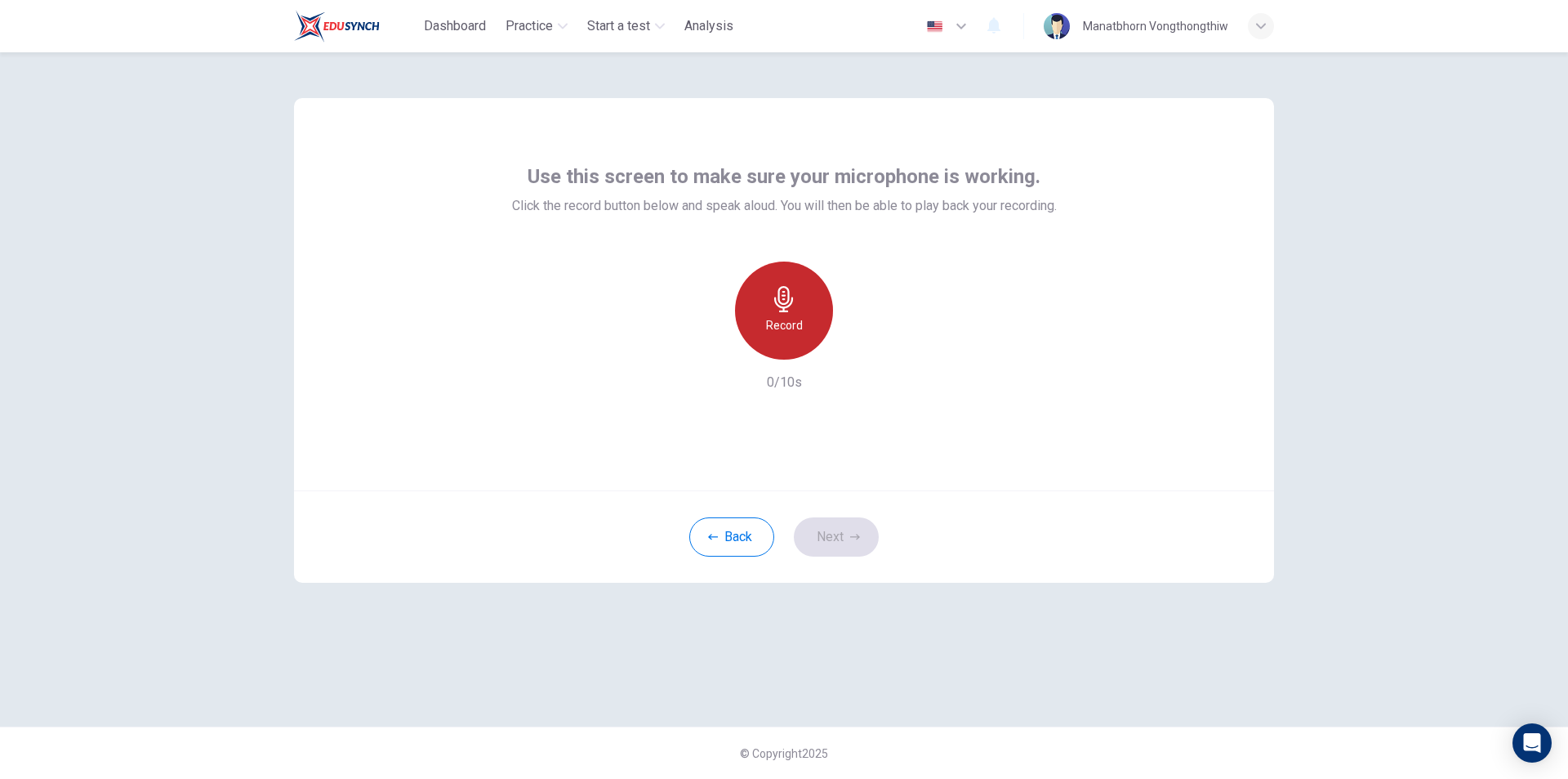
click at [780, 305] on icon "button" at bounding box center [784, 299] width 26 height 26
click at [787, 326] on h6 "Stop" at bounding box center [784, 325] width 24 height 19
click at [855, 347] on icon "button" at bounding box center [859, 346] width 16 height 16
click at [857, 545] on button "Next" at bounding box center [837, 537] width 85 height 40
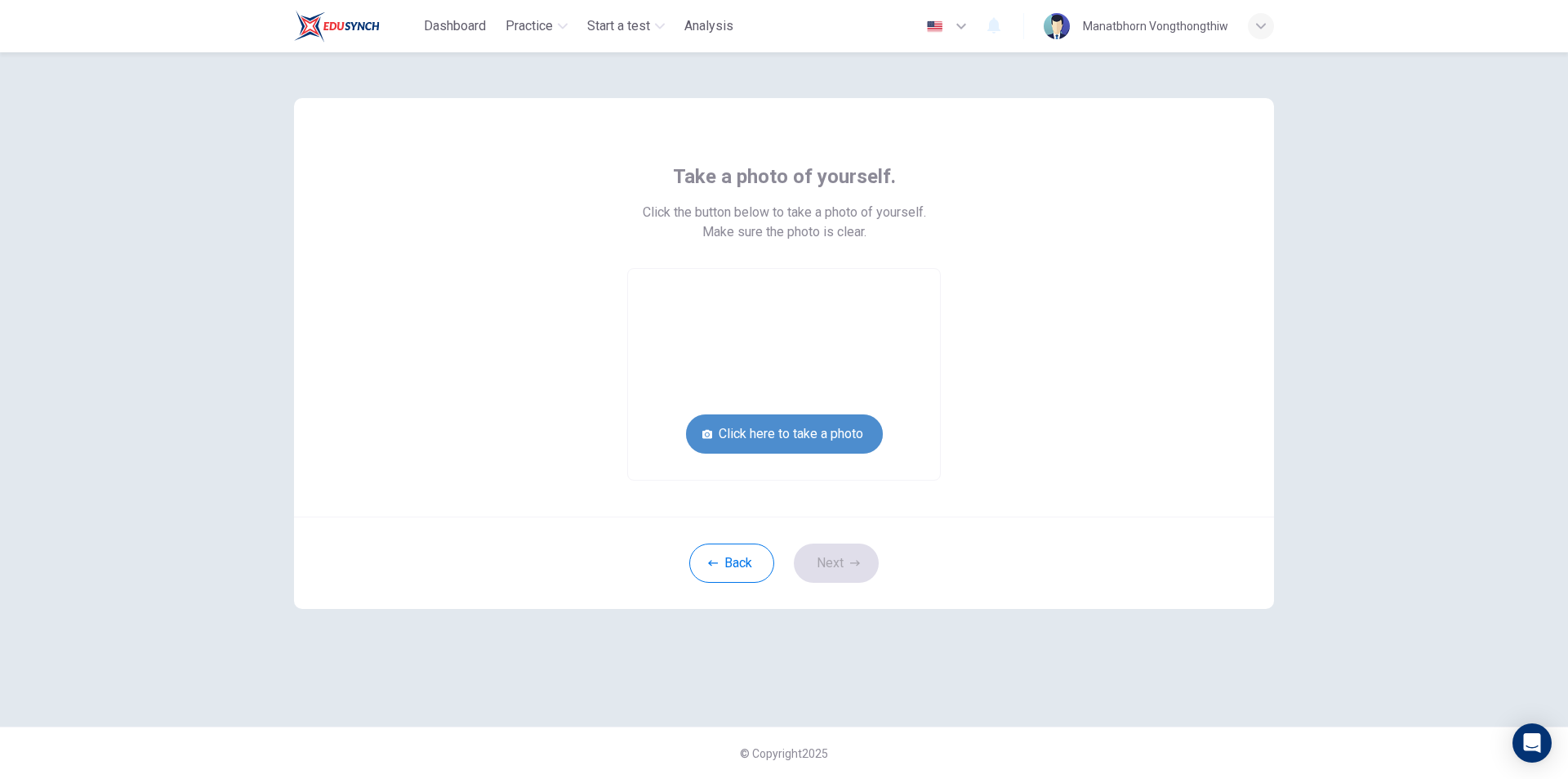
click at [768, 435] on button "Click here to take a photo" at bounding box center [784, 434] width 197 height 40
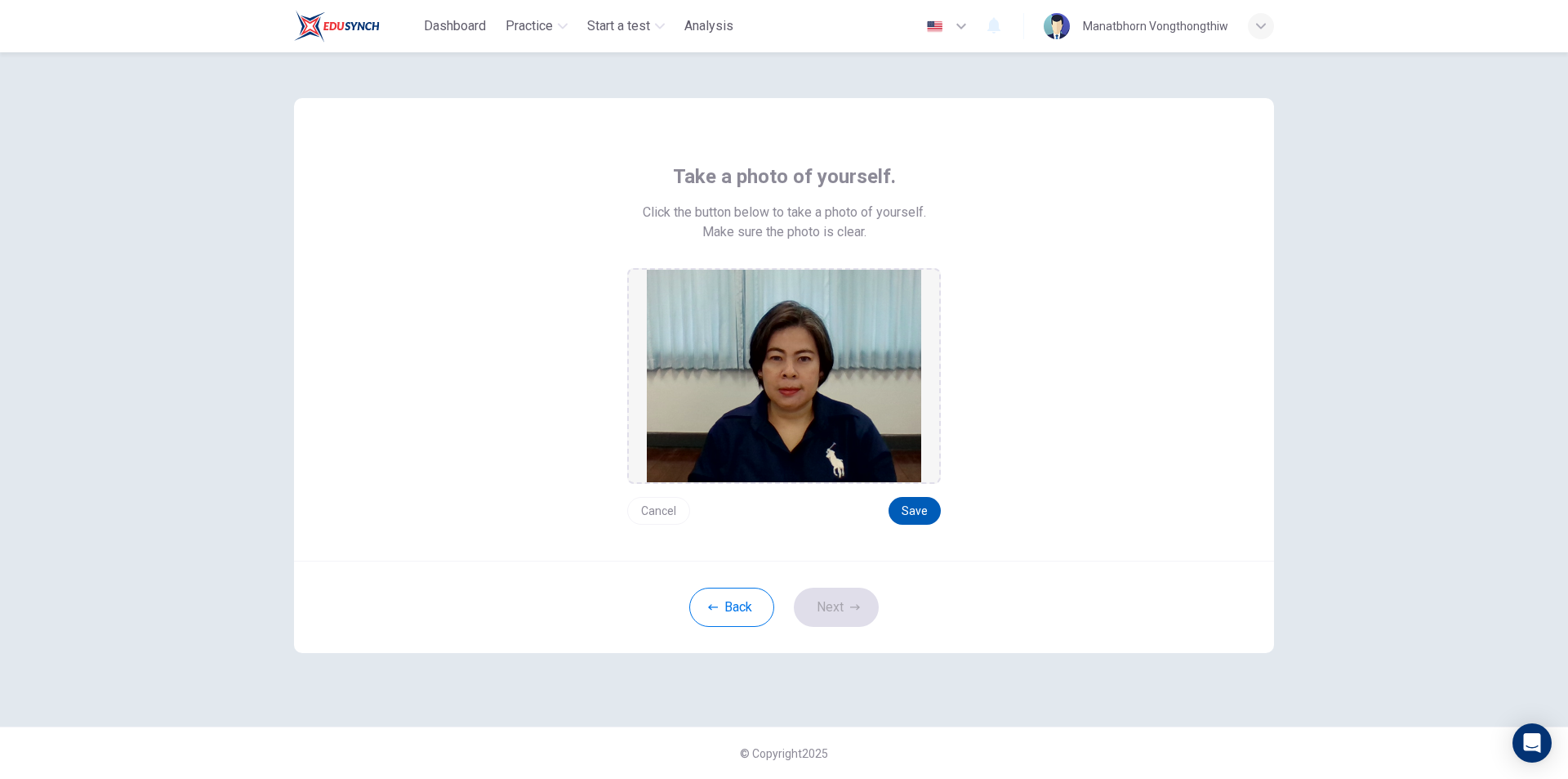
click at [925, 504] on button "Save" at bounding box center [915, 510] width 52 height 28
click at [923, 501] on button "Save" at bounding box center [915, 510] width 52 height 28
click at [918, 512] on button "Save" at bounding box center [915, 510] width 52 height 28
click at [848, 601] on button "Next" at bounding box center [837, 606] width 85 height 40
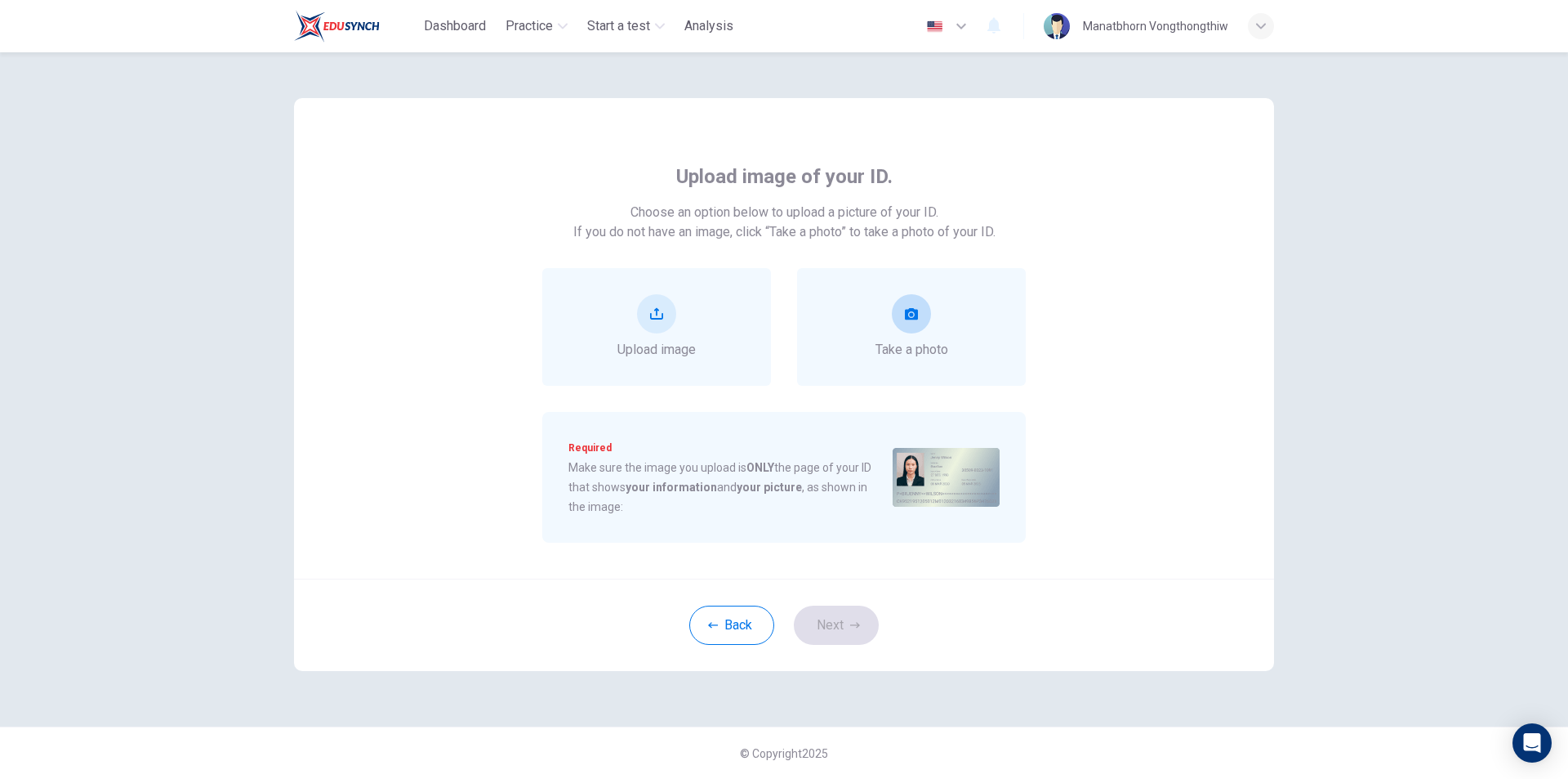
click at [927, 344] on span "Take a photo" at bounding box center [912, 350] width 72 height 19
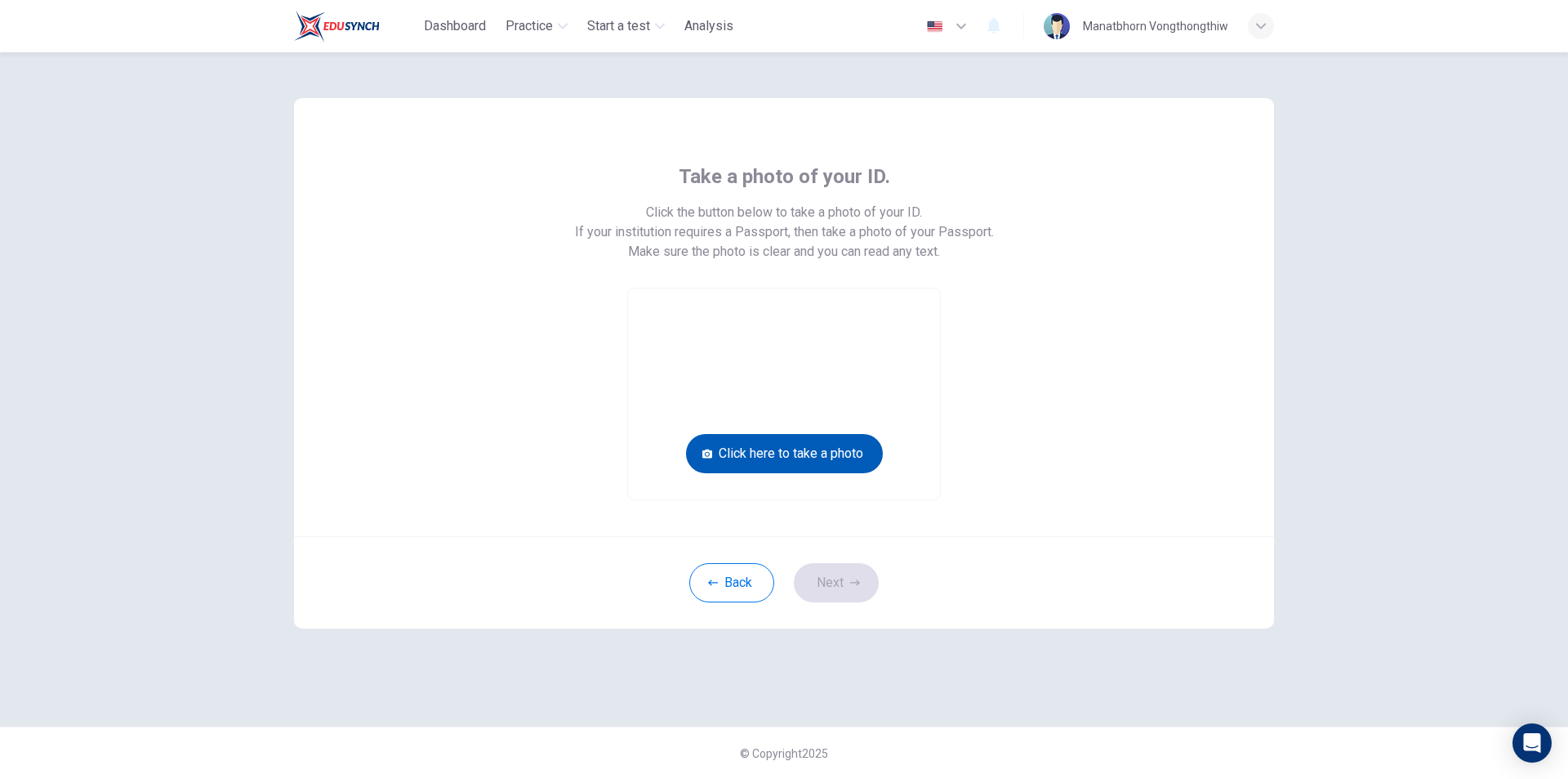
click at [757, 451] on button "Click here to take a photo" at bounding box center [784, 453] width 197 height 40
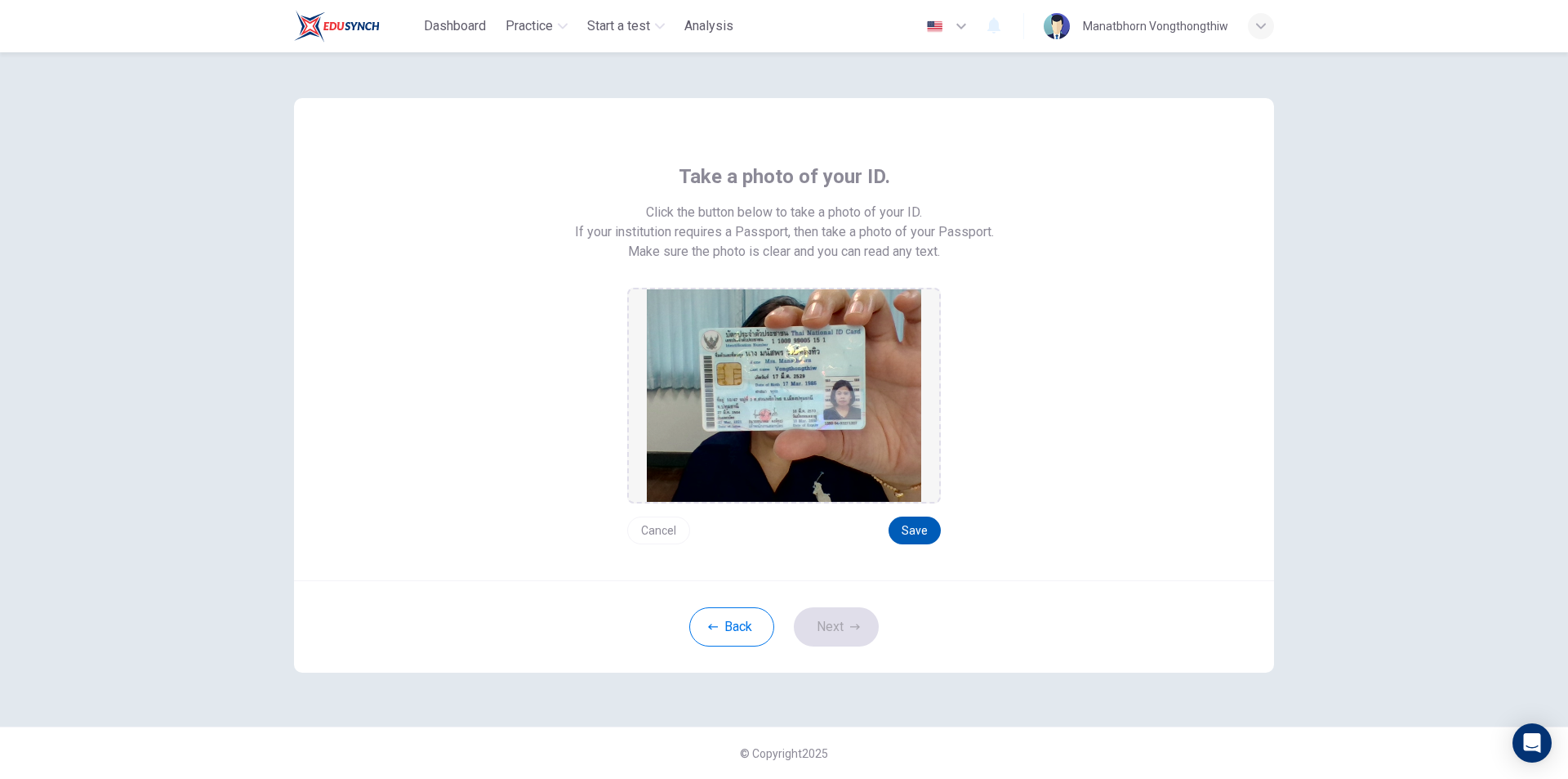
click at [930, 535] on button "Save" at bounding box center [915, 530] width 52 height 28
click at [827, 631] on button "Next" at bounding box center [837, 627] width 85 height 40
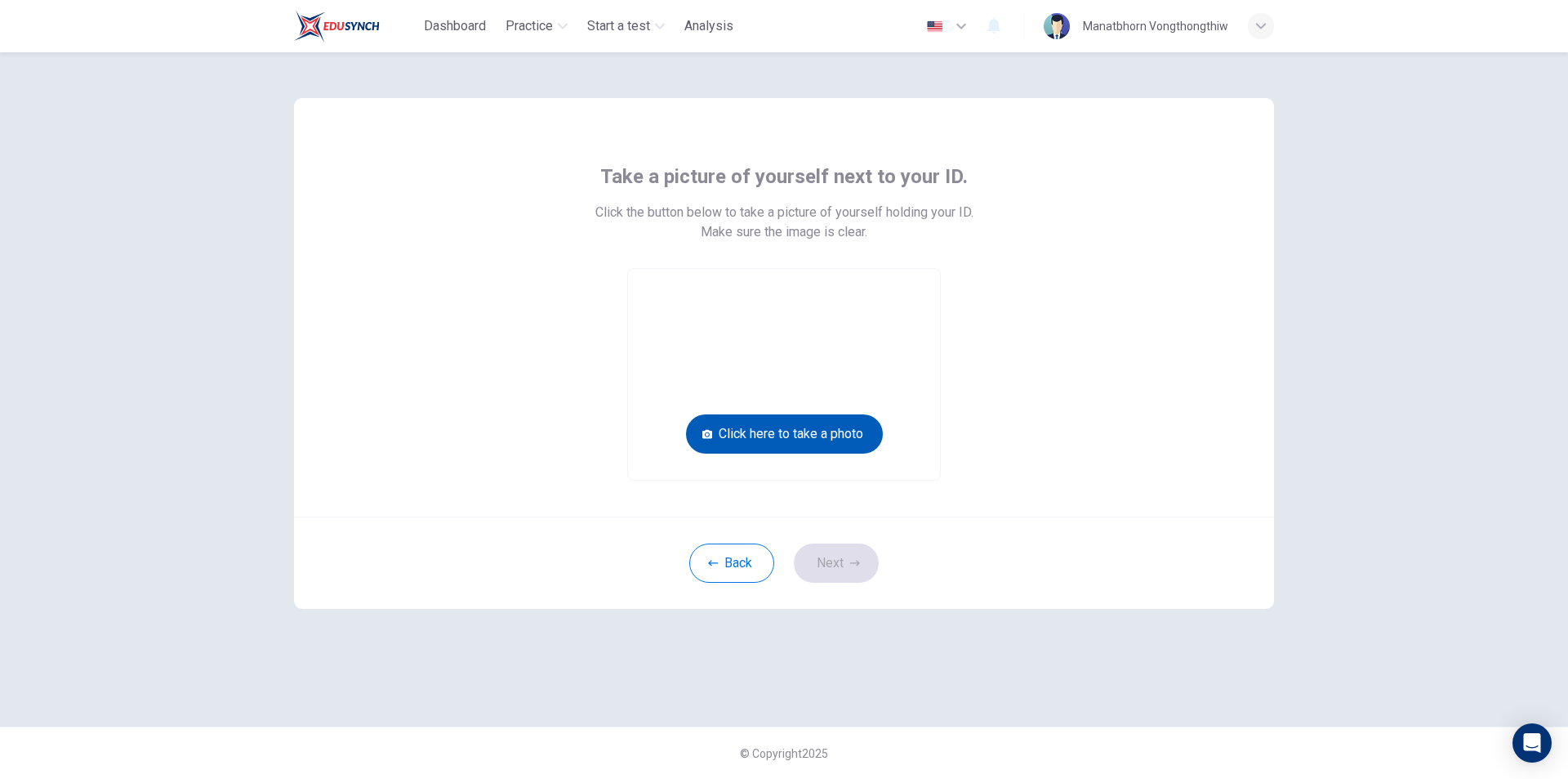
click at [805, 440] on button "Click here to take a photo" at bounding box center [784, 434] width 197 height 40
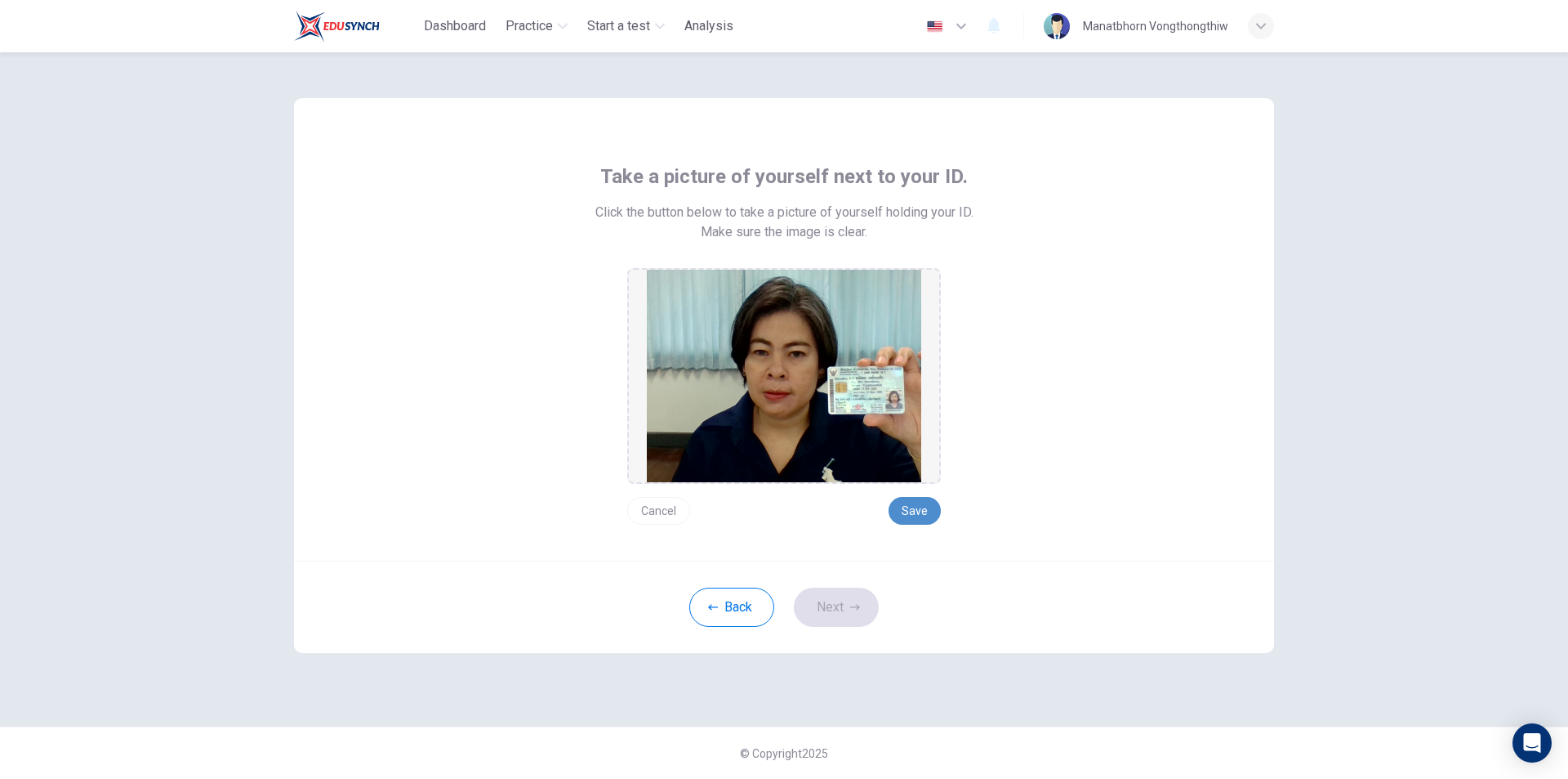
click at [912, 511] on button "Save" at bounding box center [915, 510] width 52 height 28
click at [864, 612] on button "Next" at bounding box center [837, 606] width 85 height 40
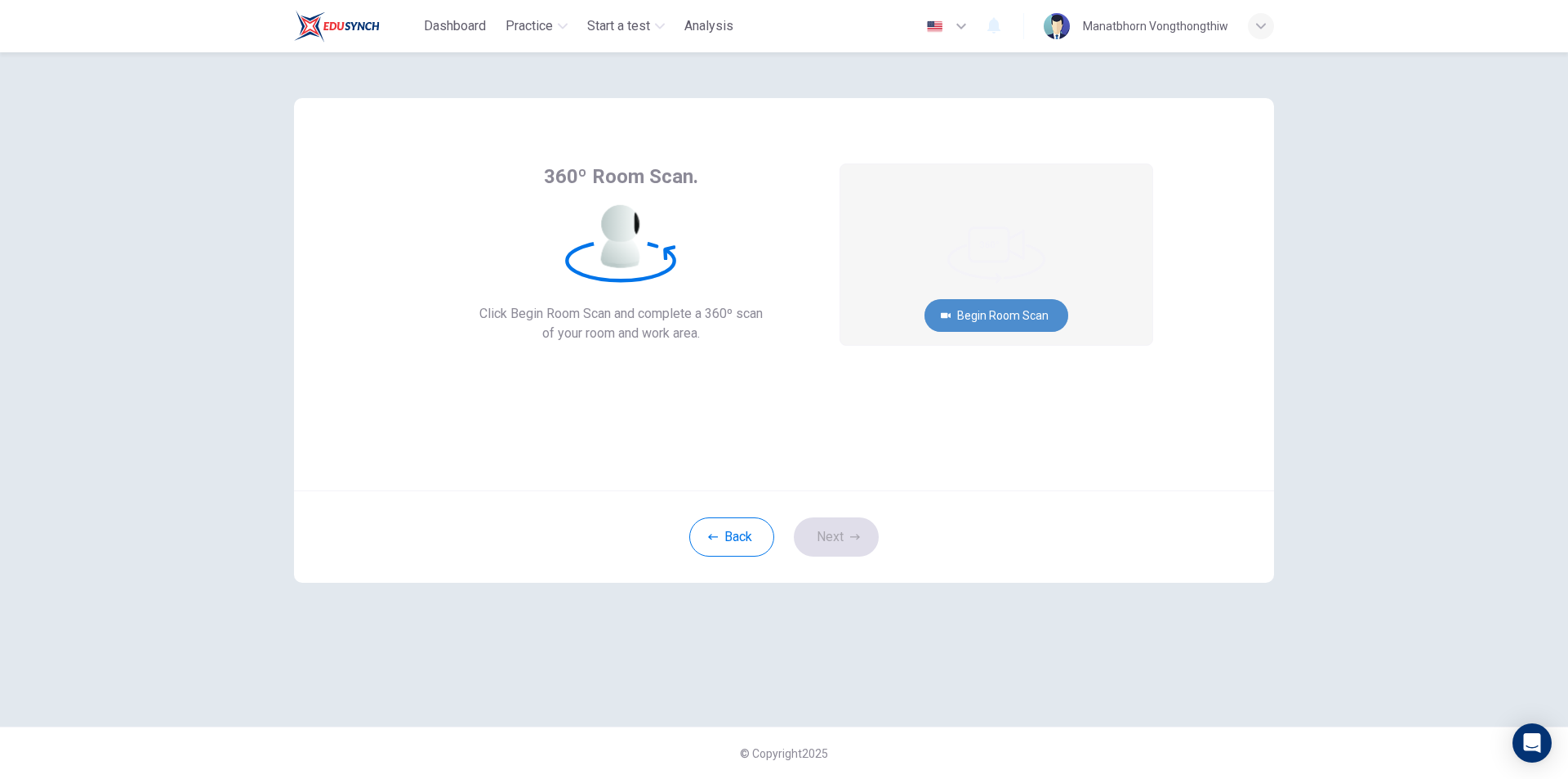
click at [972, 318] on button "Begin Room Scan" at bounding box center [996, 315] width 144 height 33
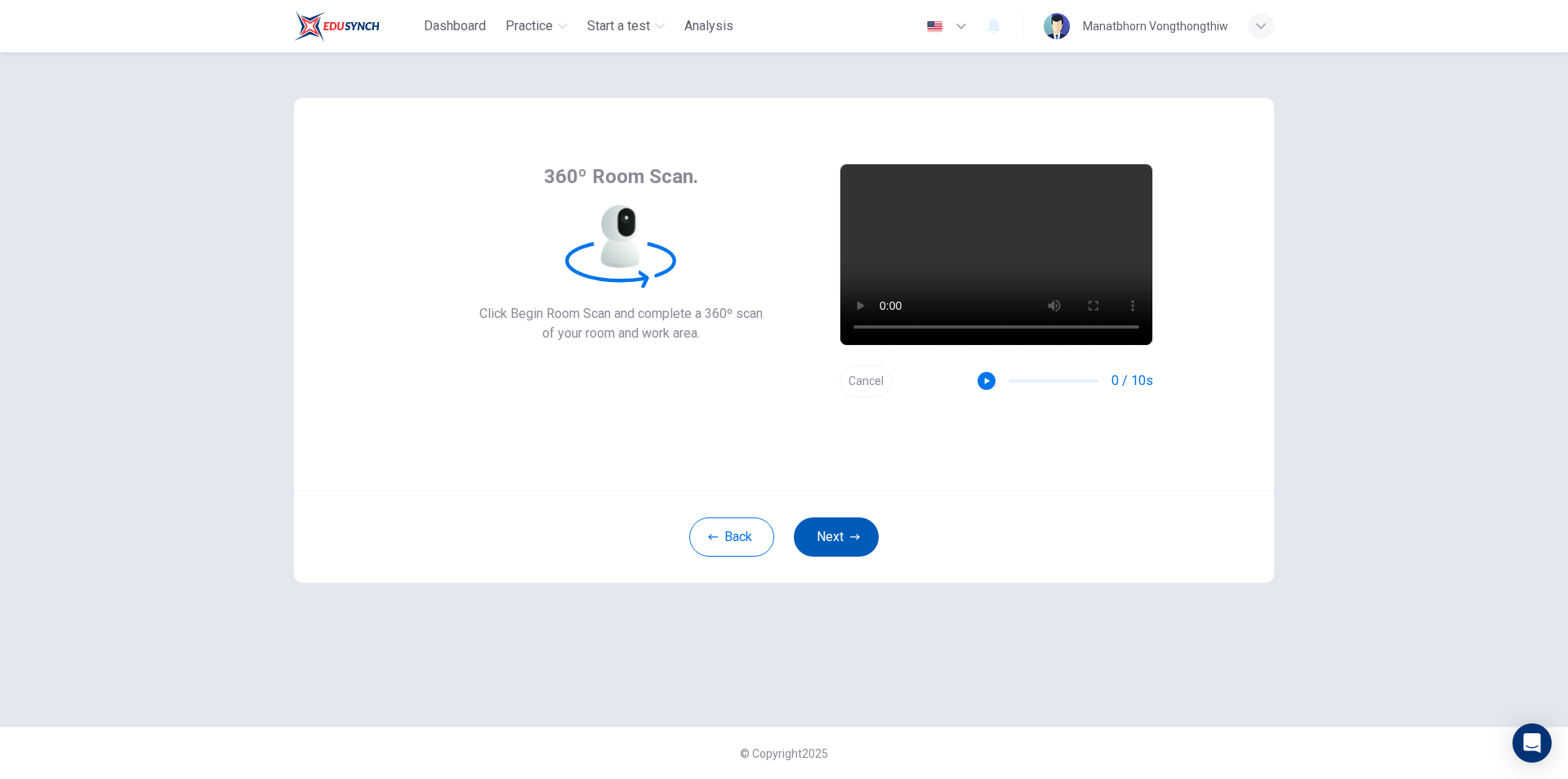
click at [839, 544] on button "Next" at bounding box center [837, 537] width 85 height 40
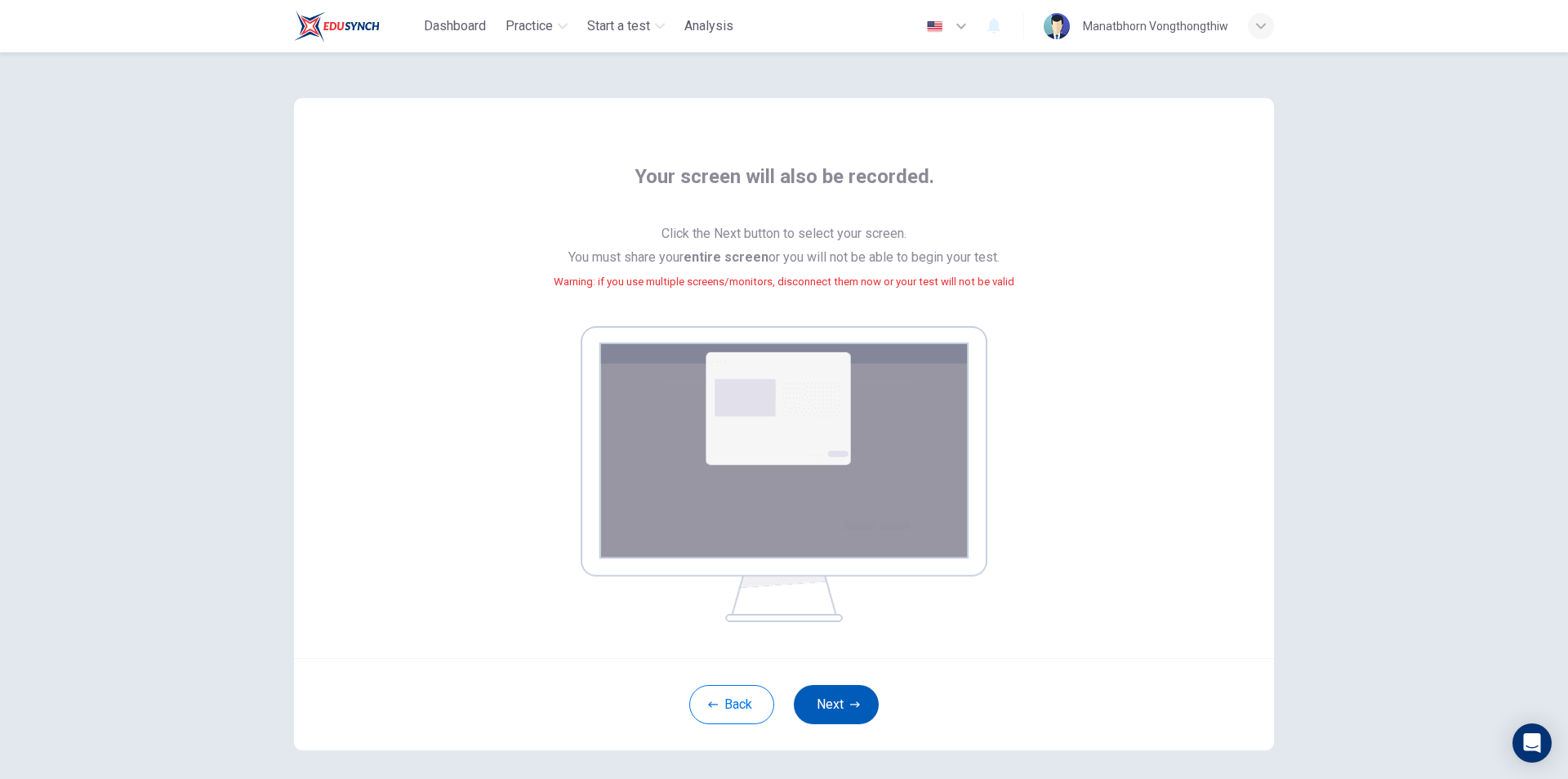
click at [853, 708] on icon "button" at bounding box center [855, 705] width 10 height 10
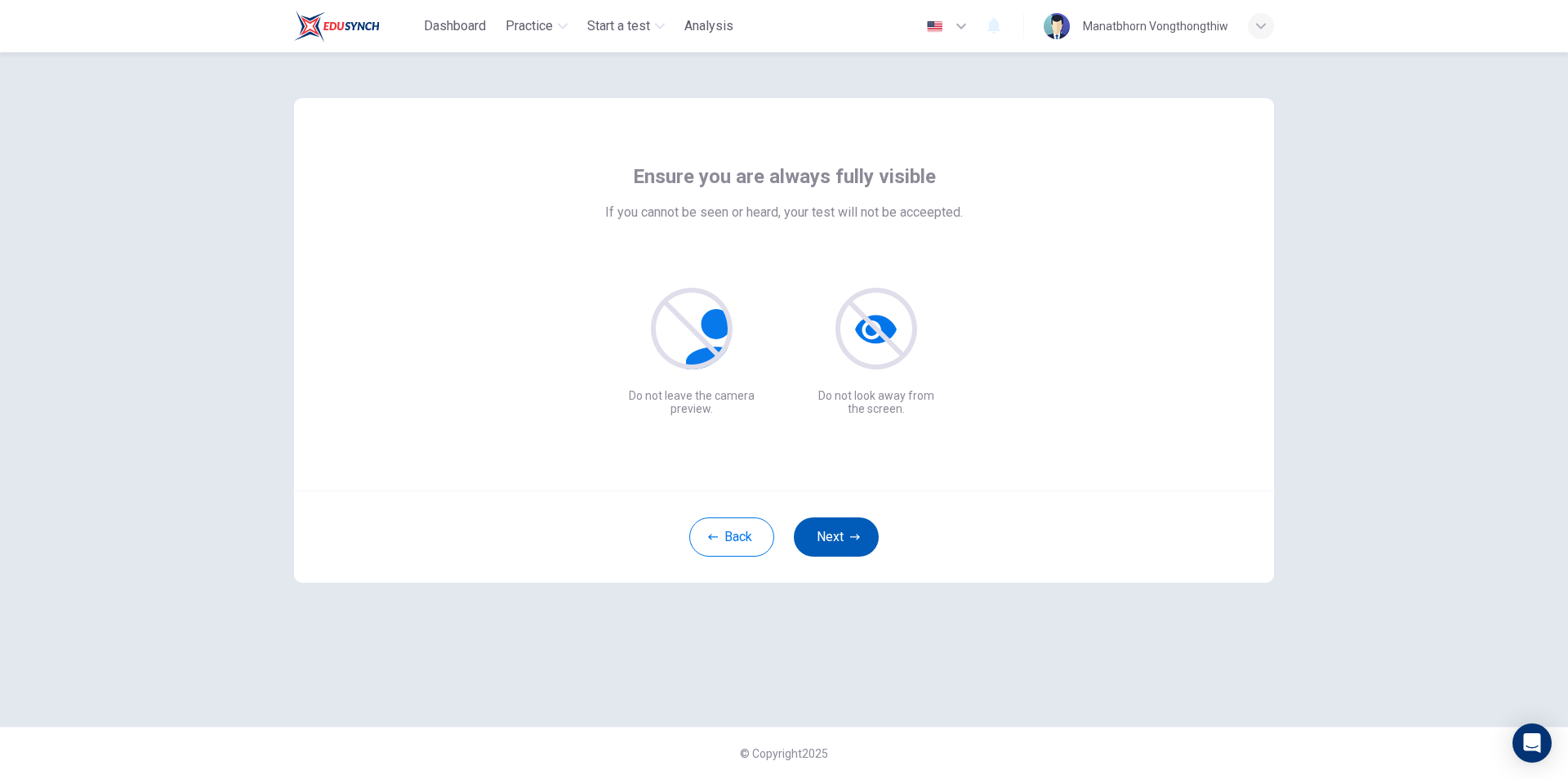
click at [830, 533] on button "Next" at bounding box center [837, 537] width 85 height 40
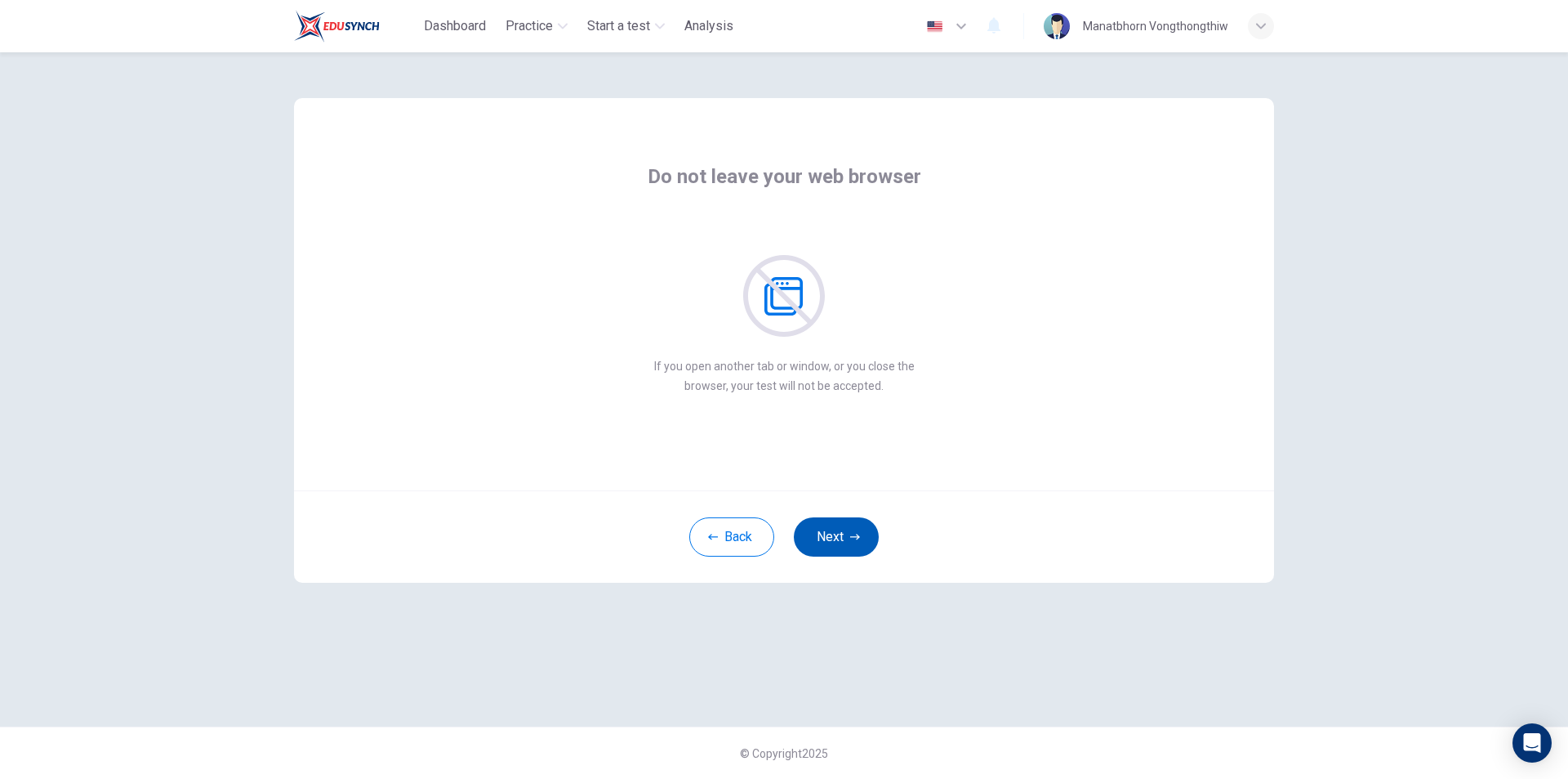
click at [830, 533] on button "Next" at bounding box center [837, 537] width 85 height 40
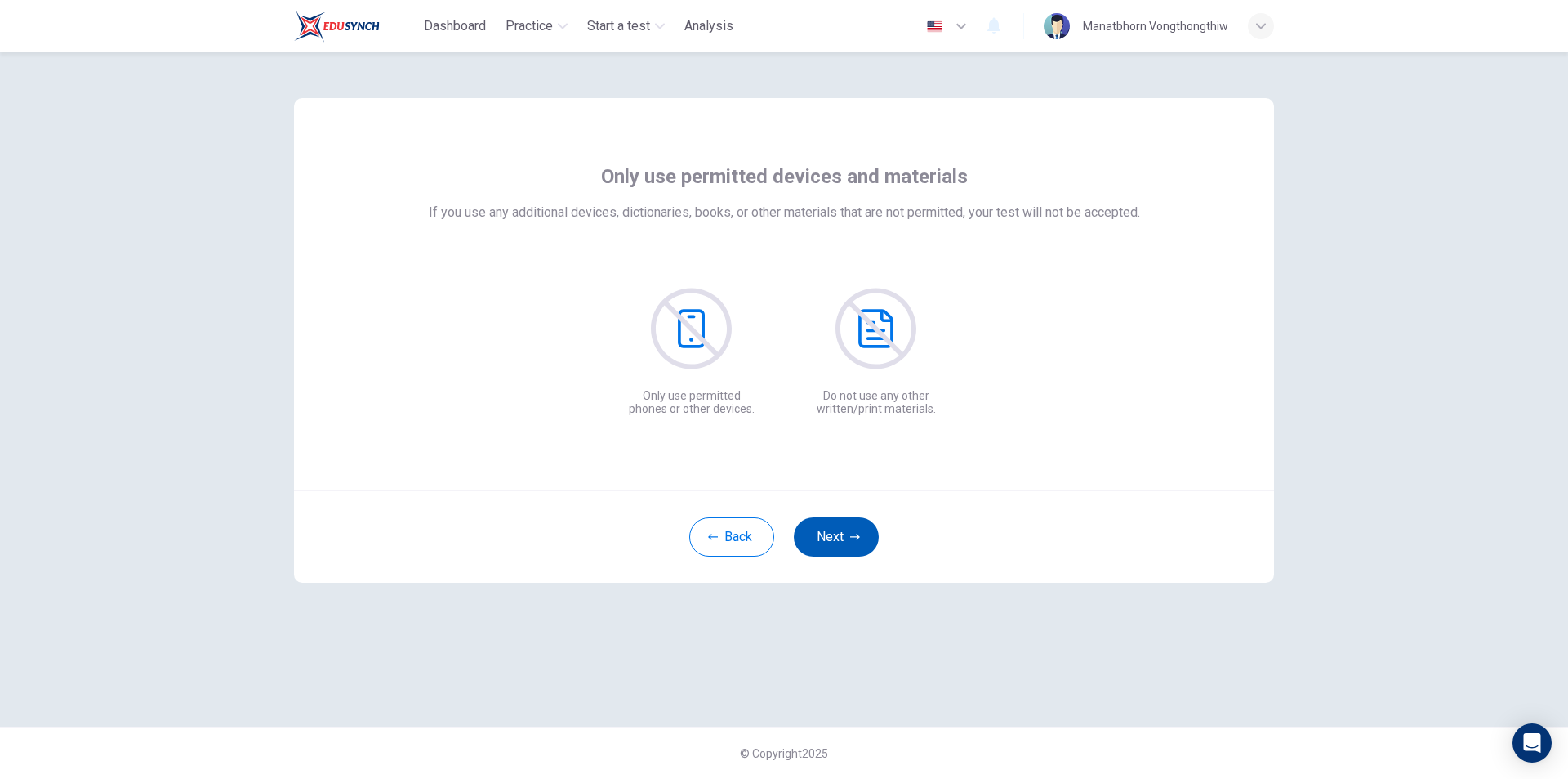
click at [830, 533] on button "Next" at bounding box center [837, 537] width 85 height 40
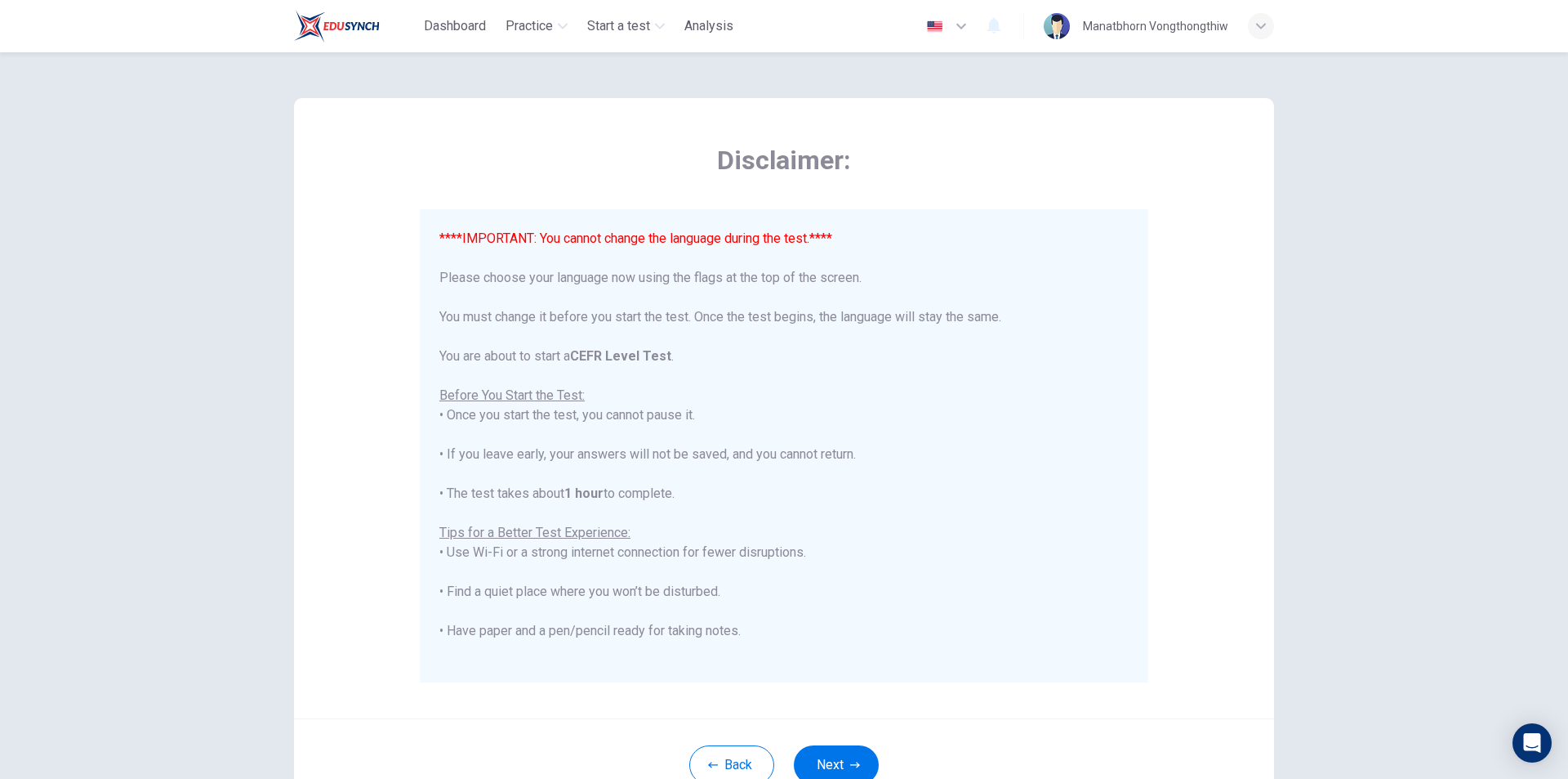
click at [1219, 412] on div "Disclaimer: ****IMPORTANT: You cannot change the language during the test.**** …" at bounding box center [784, 408] width 980 height 620
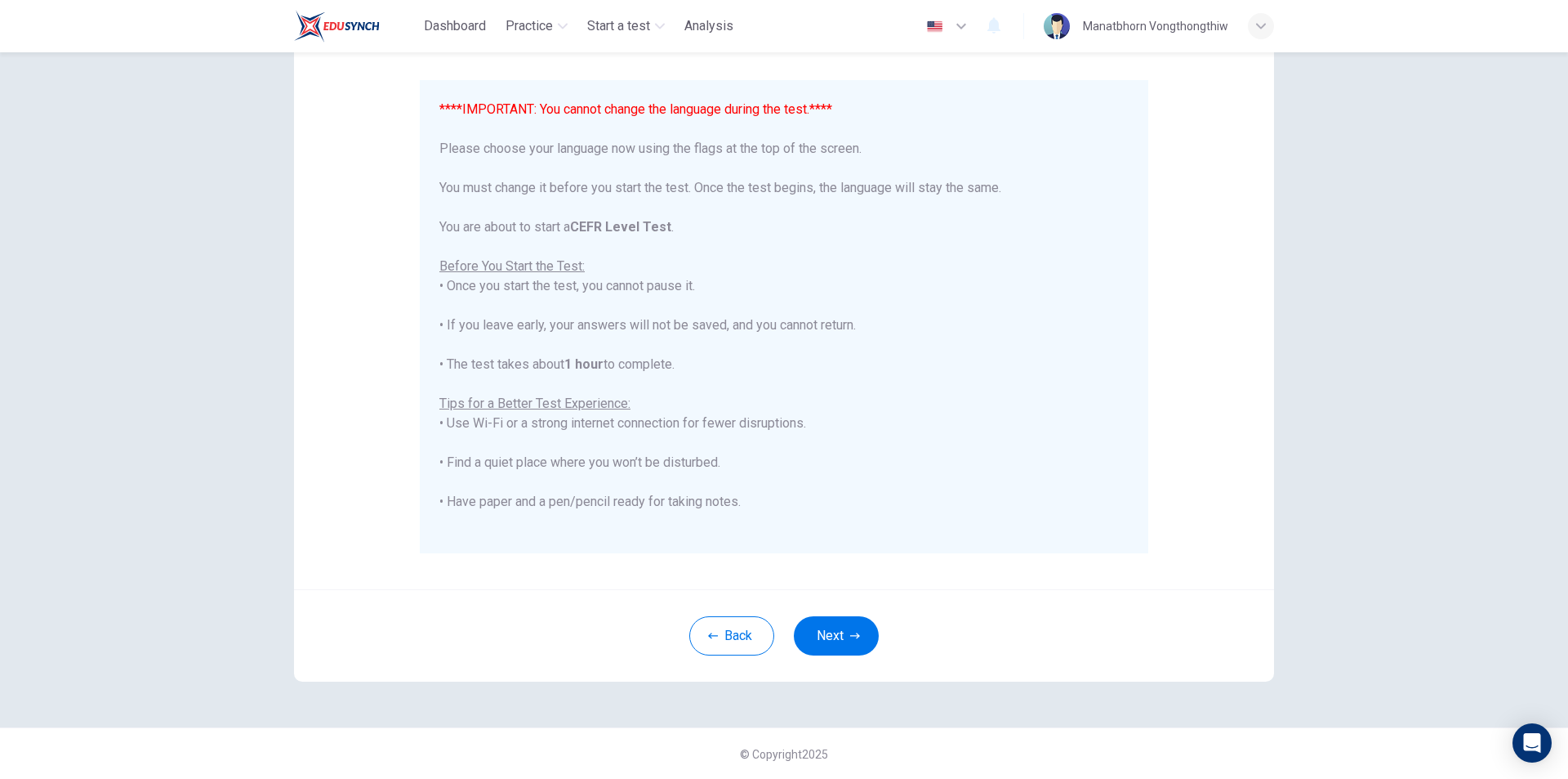
scroll to position [130, 0]
click at [837, 644] on button "Next" at bounding box center [837, 634] width 85 height 40
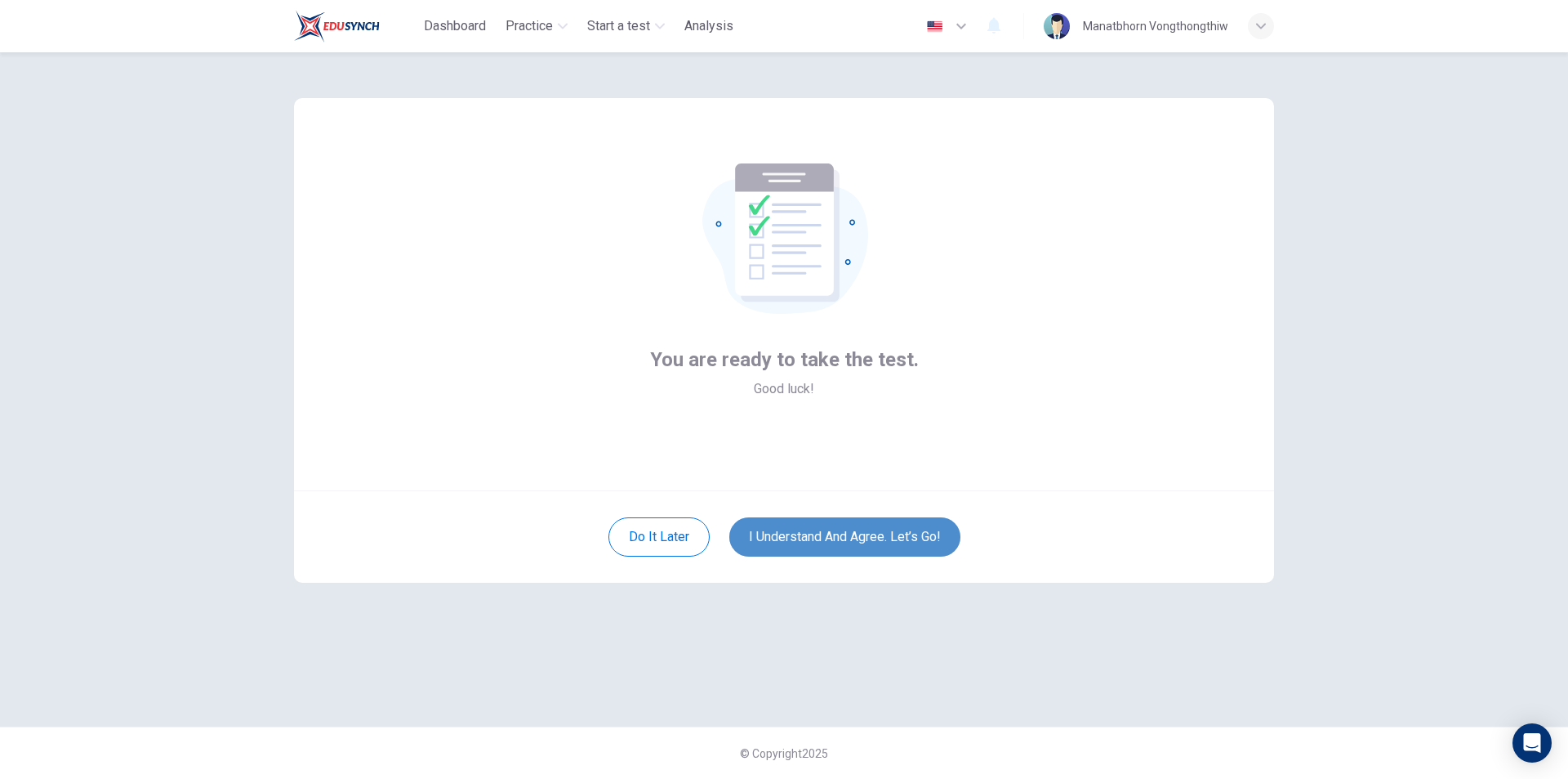
click at [913, 531] on button "I understand and agree. Let’s go!" at bounding box center [845, 537] width 231 height 40
